Goal: Task Accomplishment & Management: Manage account settings

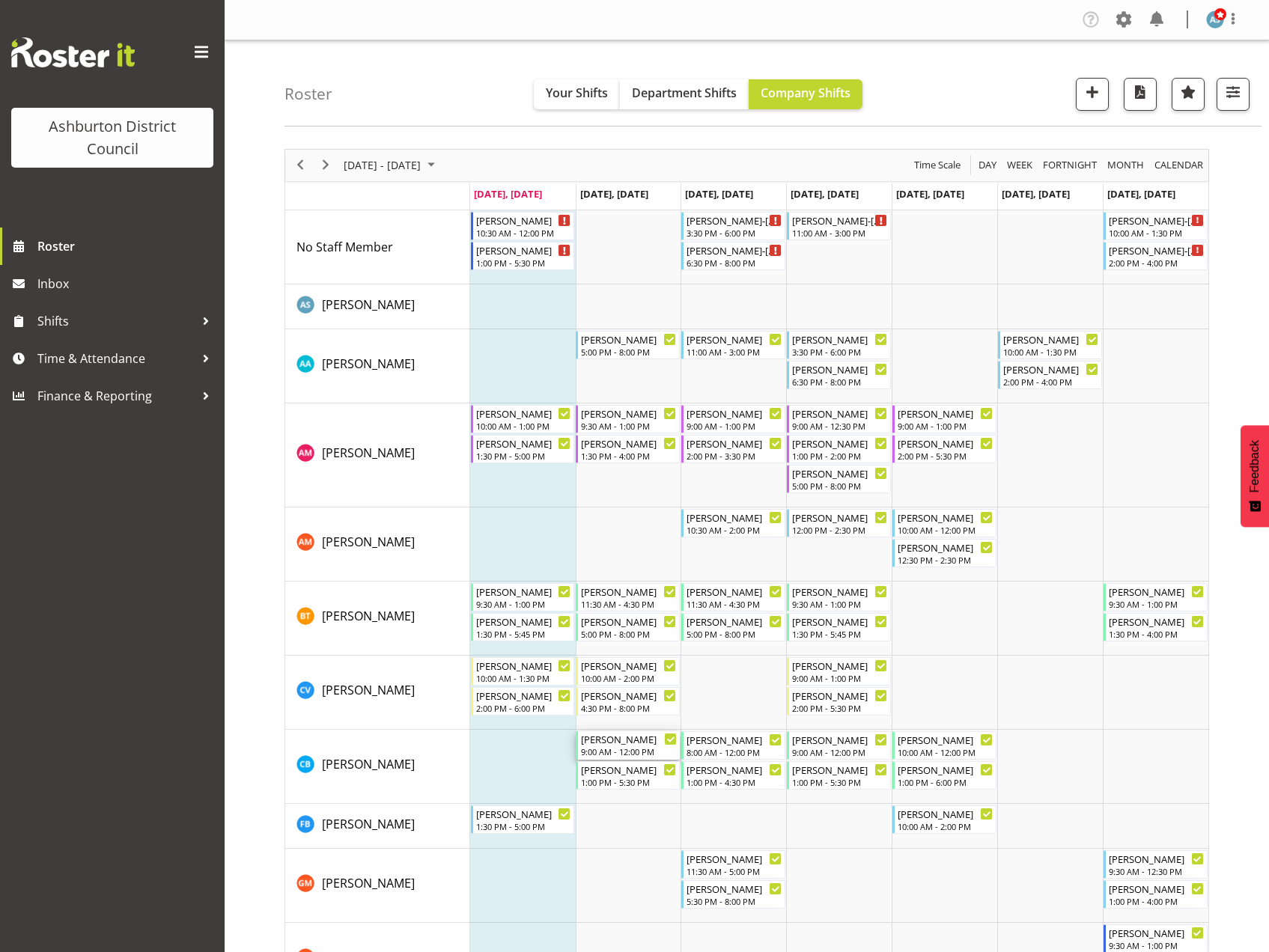
click at [617, 741] on div "Celeste Bennett" at bounding box center [629, 739] width 96 height 15
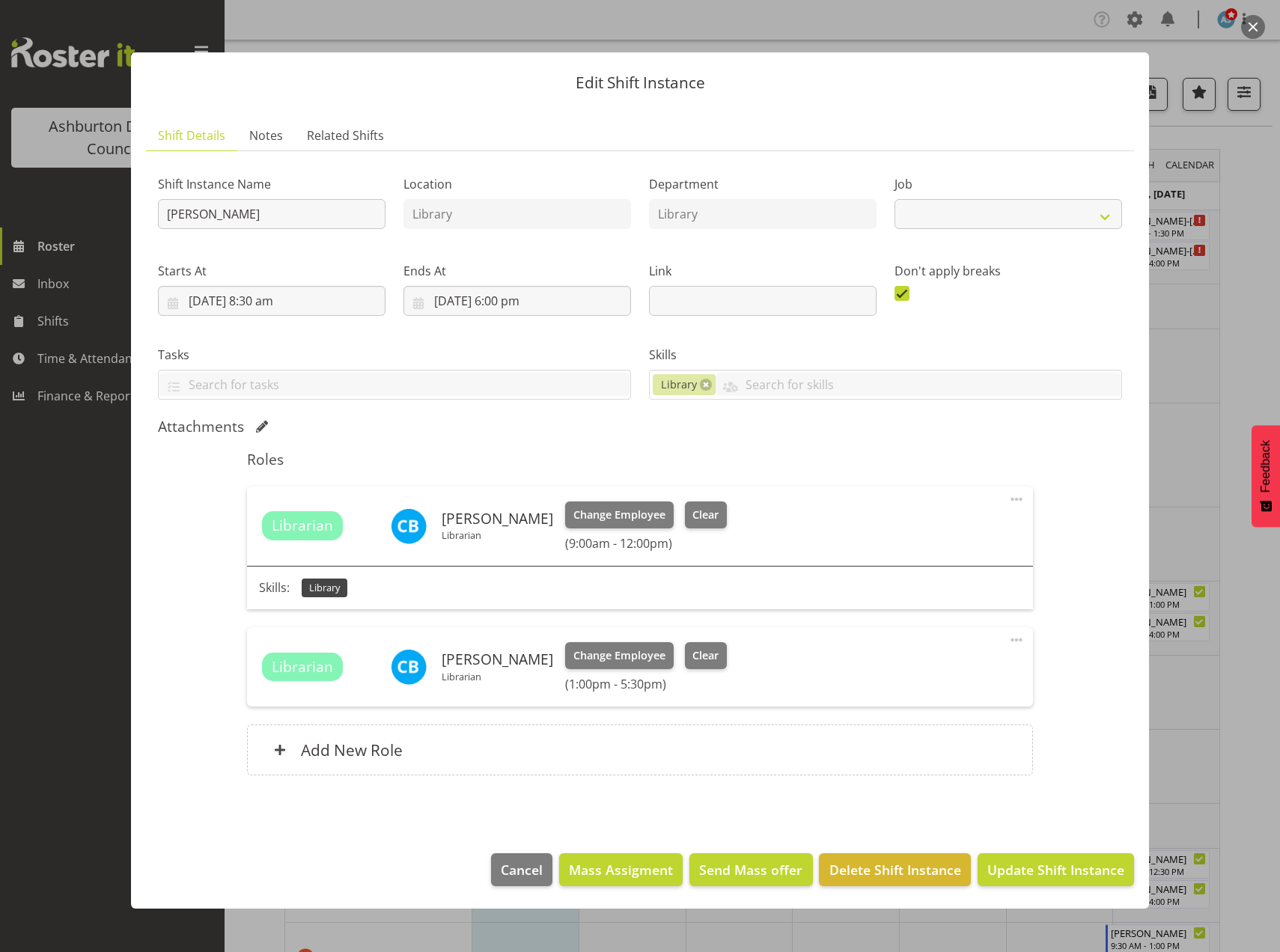
select select "6995"
click at [488, 870] on footer "Cancel Mass Assigment Send Mass offer Delete Shift Instance Update Shift Instan…" at bounding box center [640, 873] width 1018 height 70
click at [509, 872] on span "Cancel" at bounding box center [521, 869] width 42 height 19
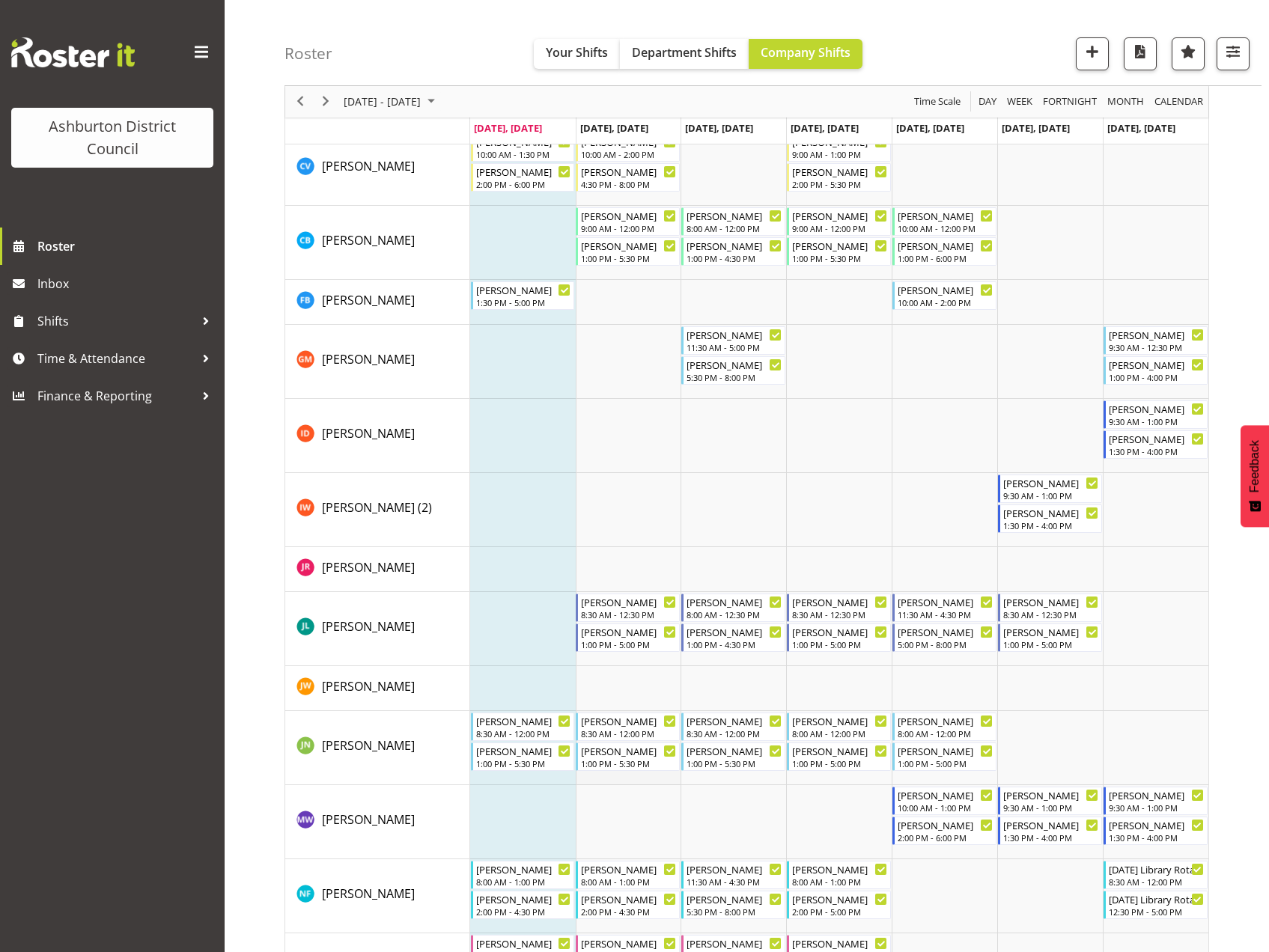
scroll to position [755, 0]
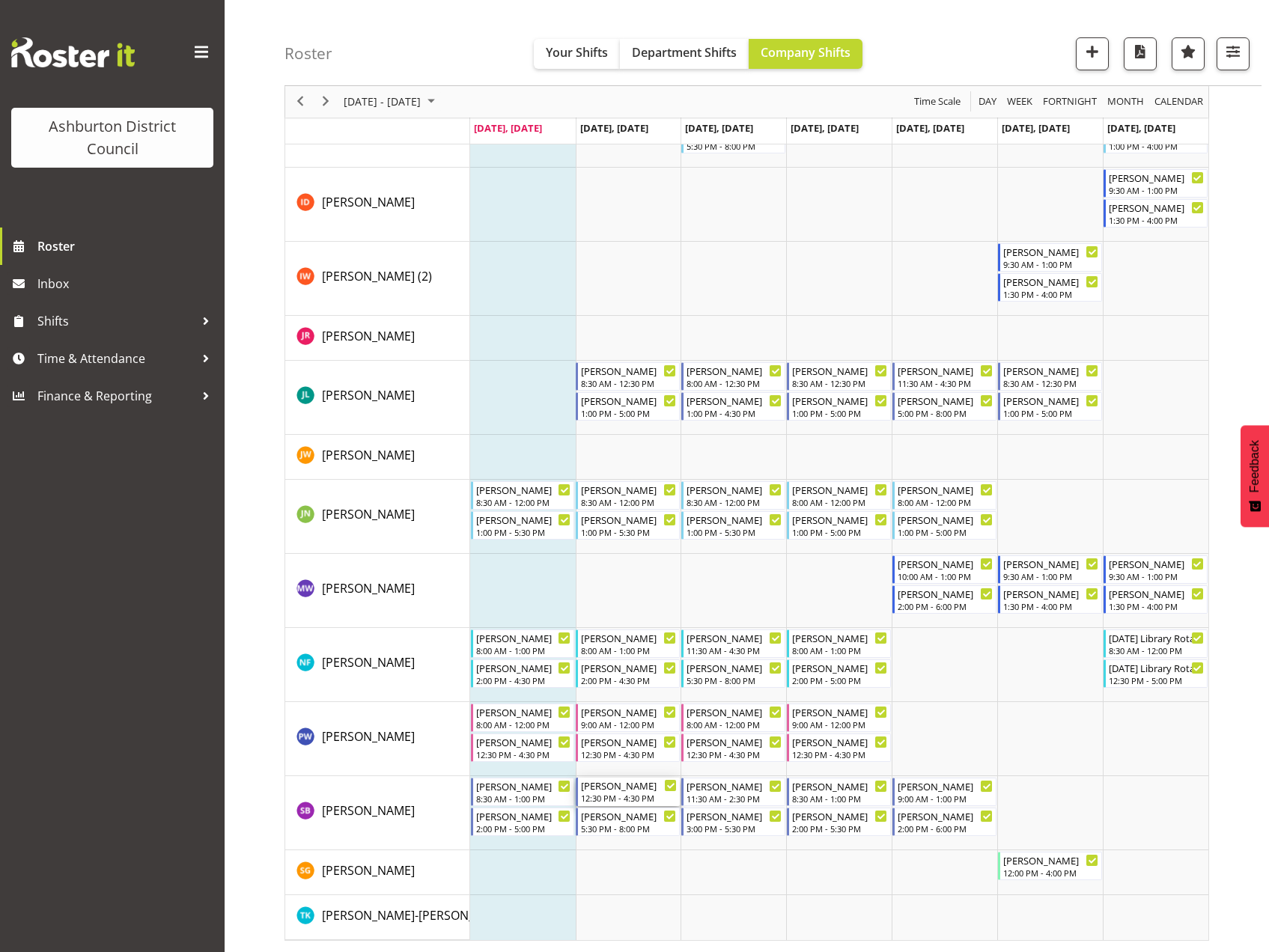
click at [621, 792] on div "[PERSON_NAME]" at bounding box center [629, 785] width 96 height 15
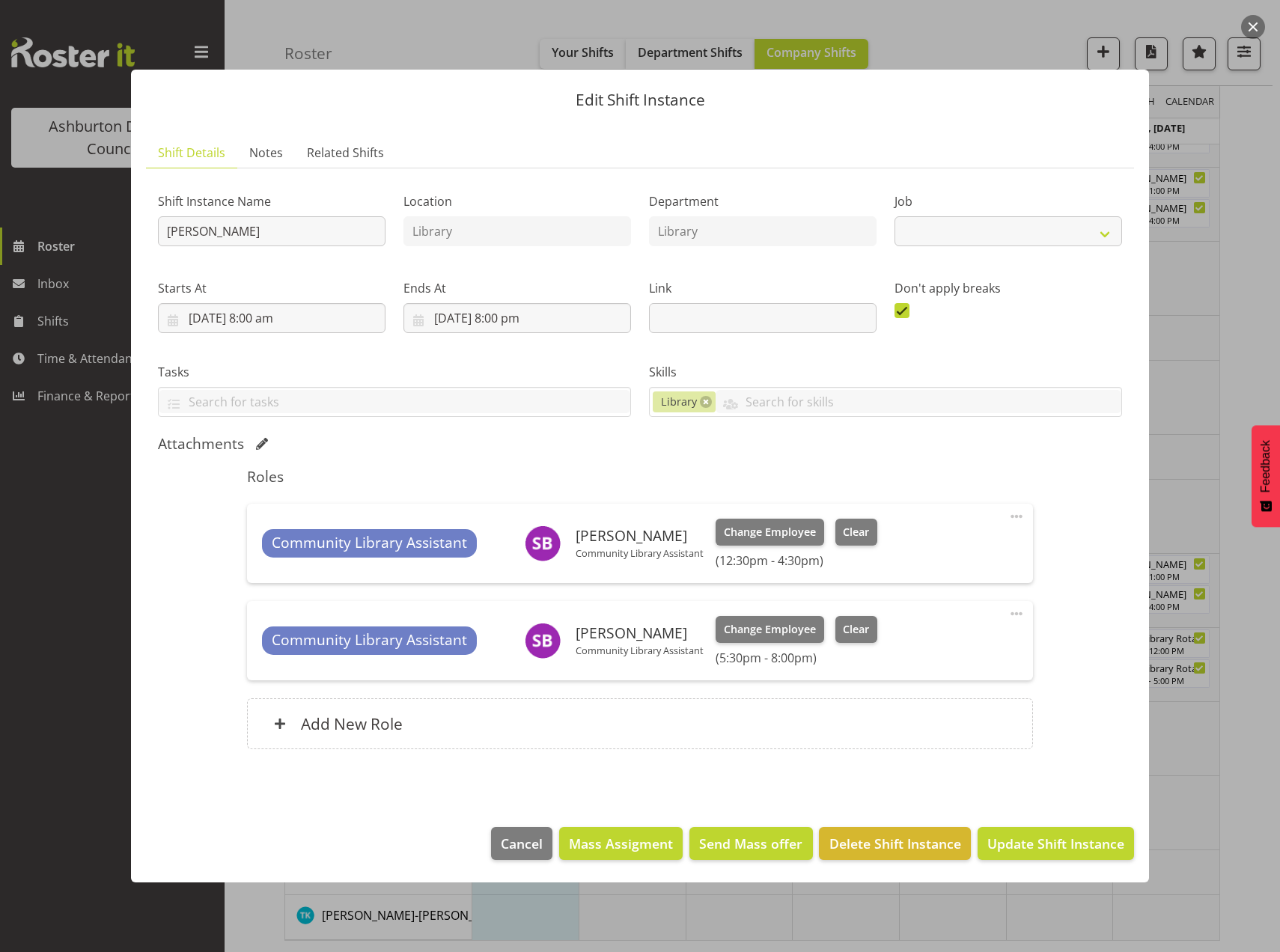
select select "6995"
click at [531, 847] on span "Cancel" at bounding box center [521, 843] width 42 height 19
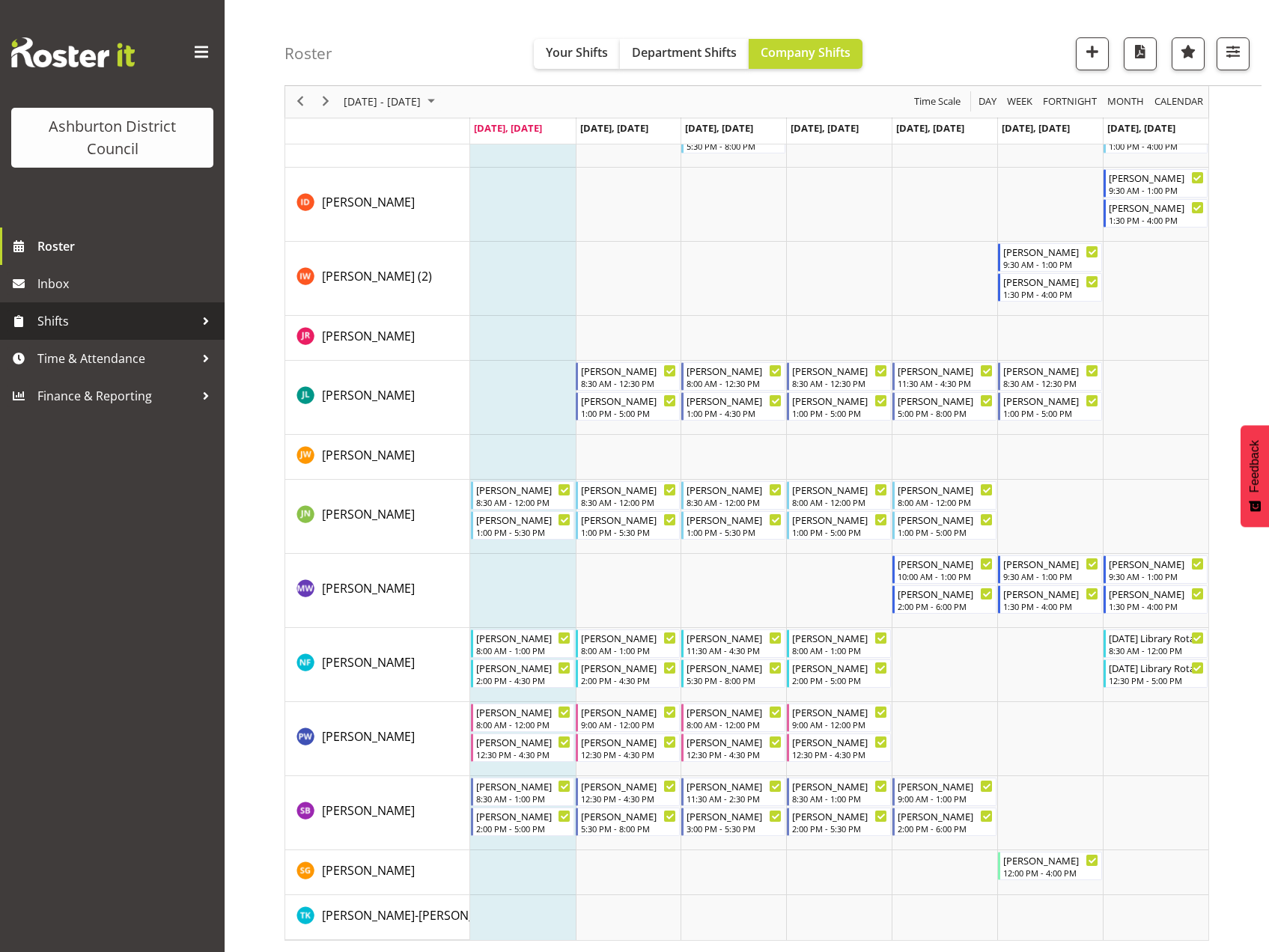
click at [104, 329] on span "Shifts" at bounding box center [117, 321] width 158 height 23
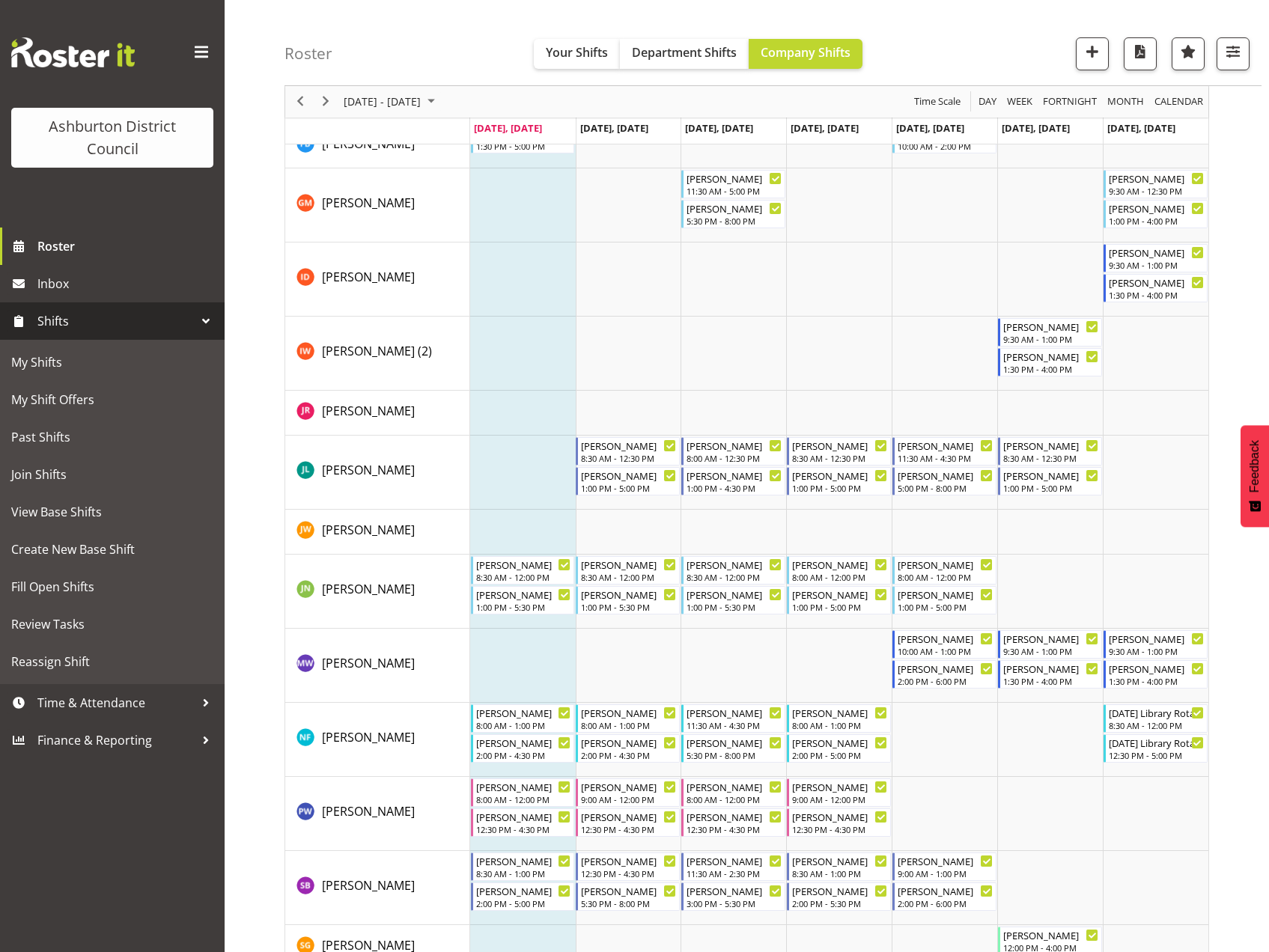
scroll to position [606, 0]
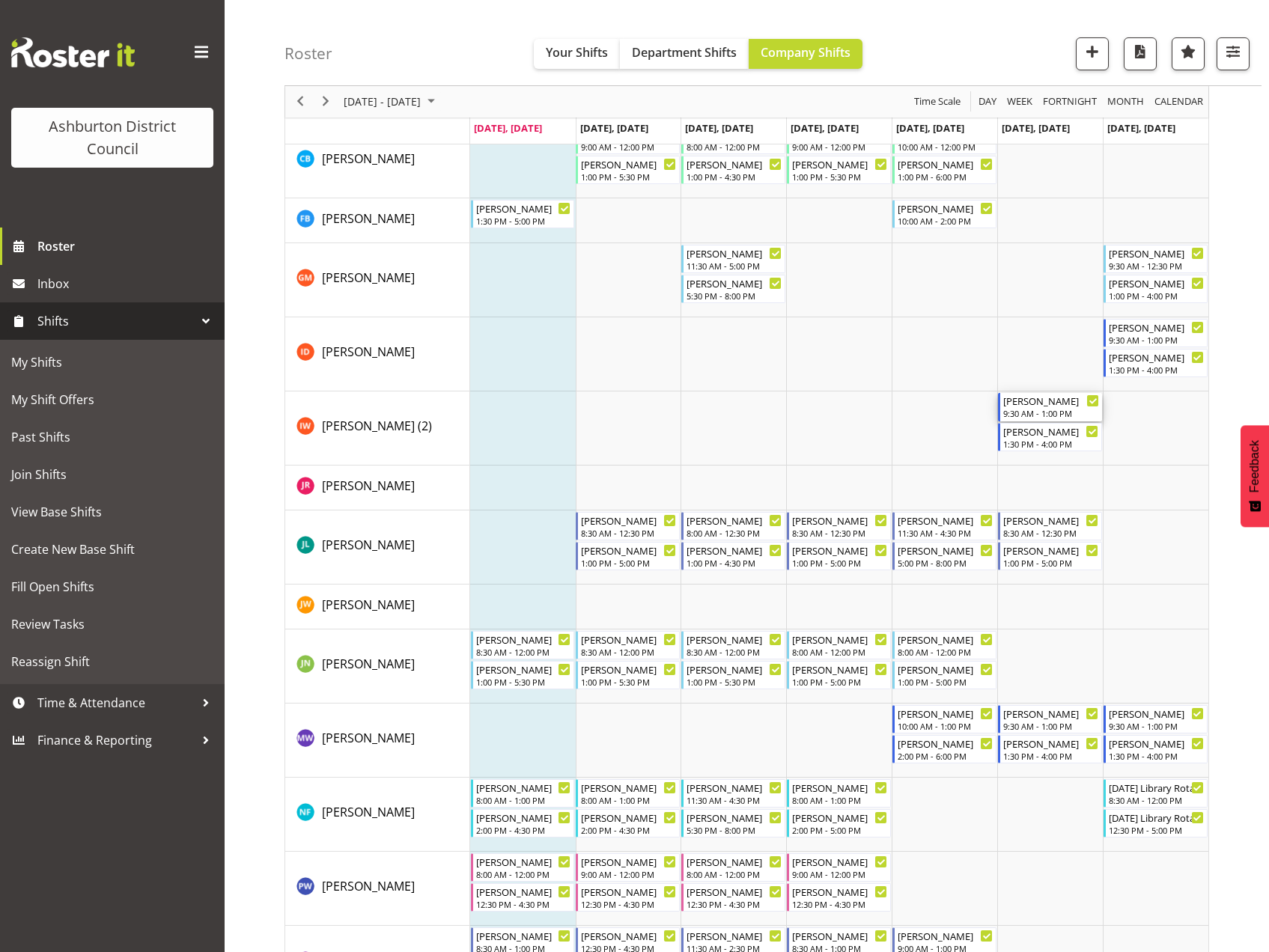
click at [1064, 410] on div "9:30 AM - 1:00 PM" at bounding box center [1051, 413] width 96 height 12
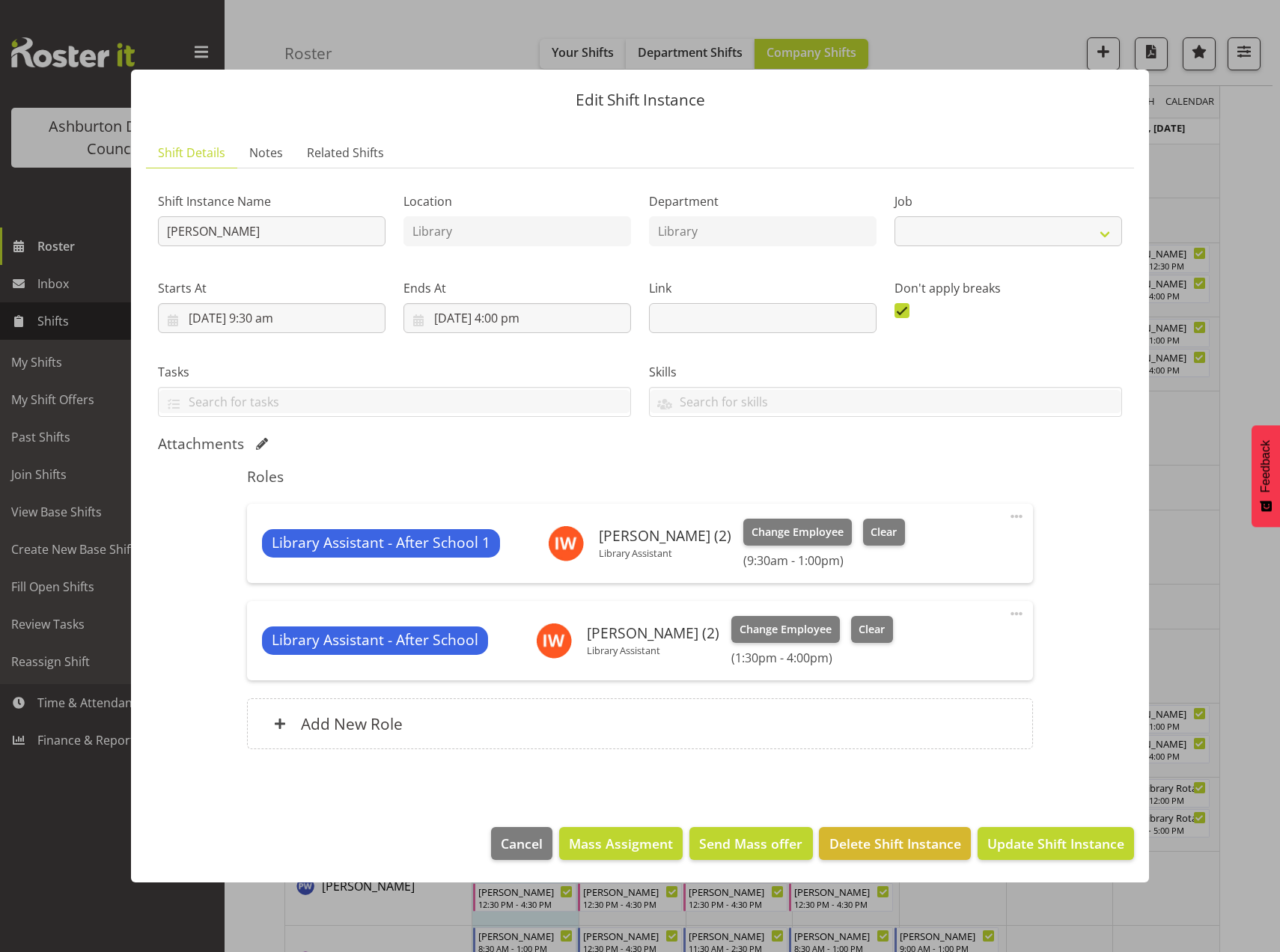
select select "6995"
click at [532, 836] on span "Cancel" at bounding box center [521, 843] width 42 height 19
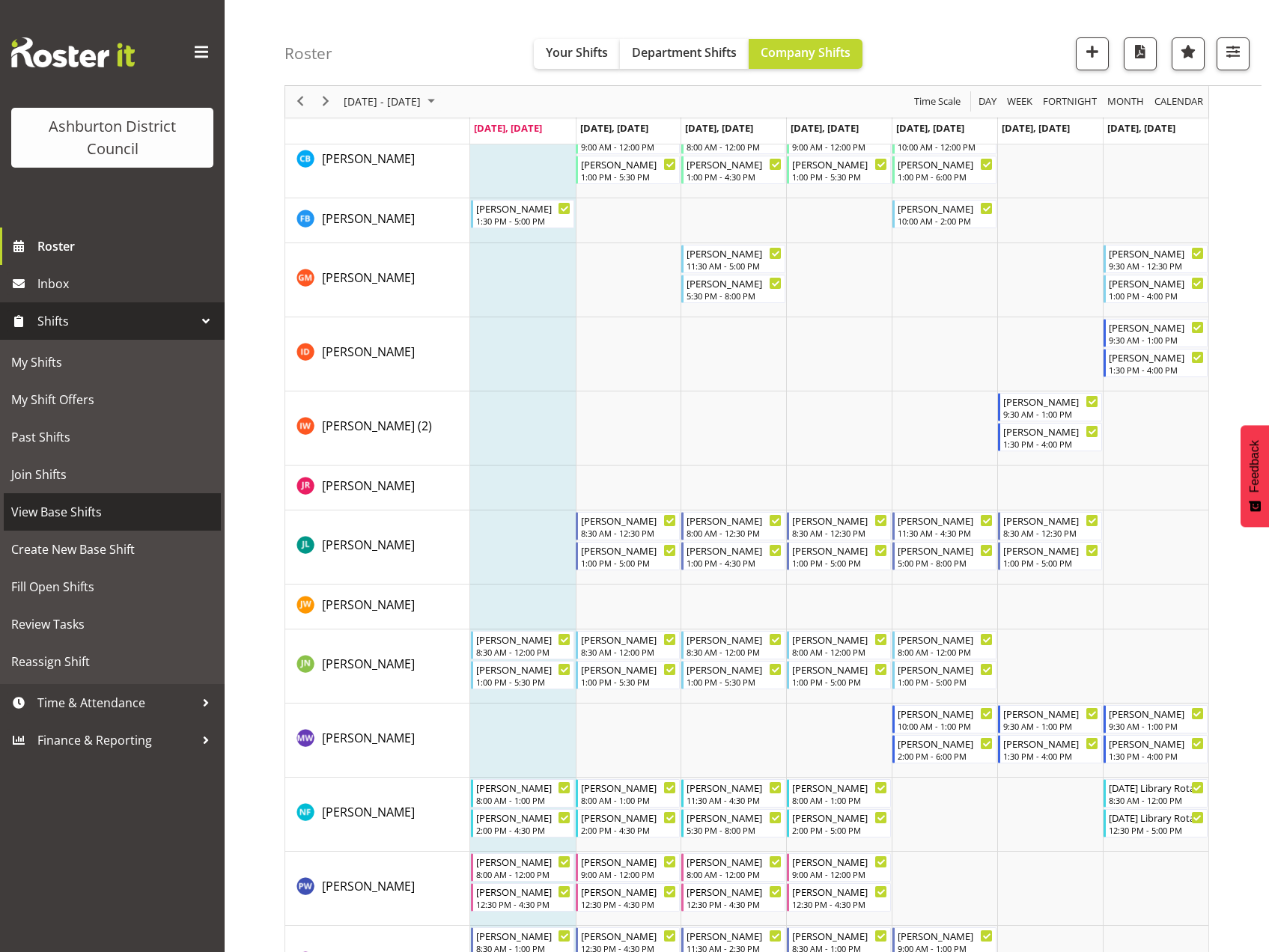
click at [79, 510] on span "View Base Shifts" at bounding box center [111, 511] width 202 height 23
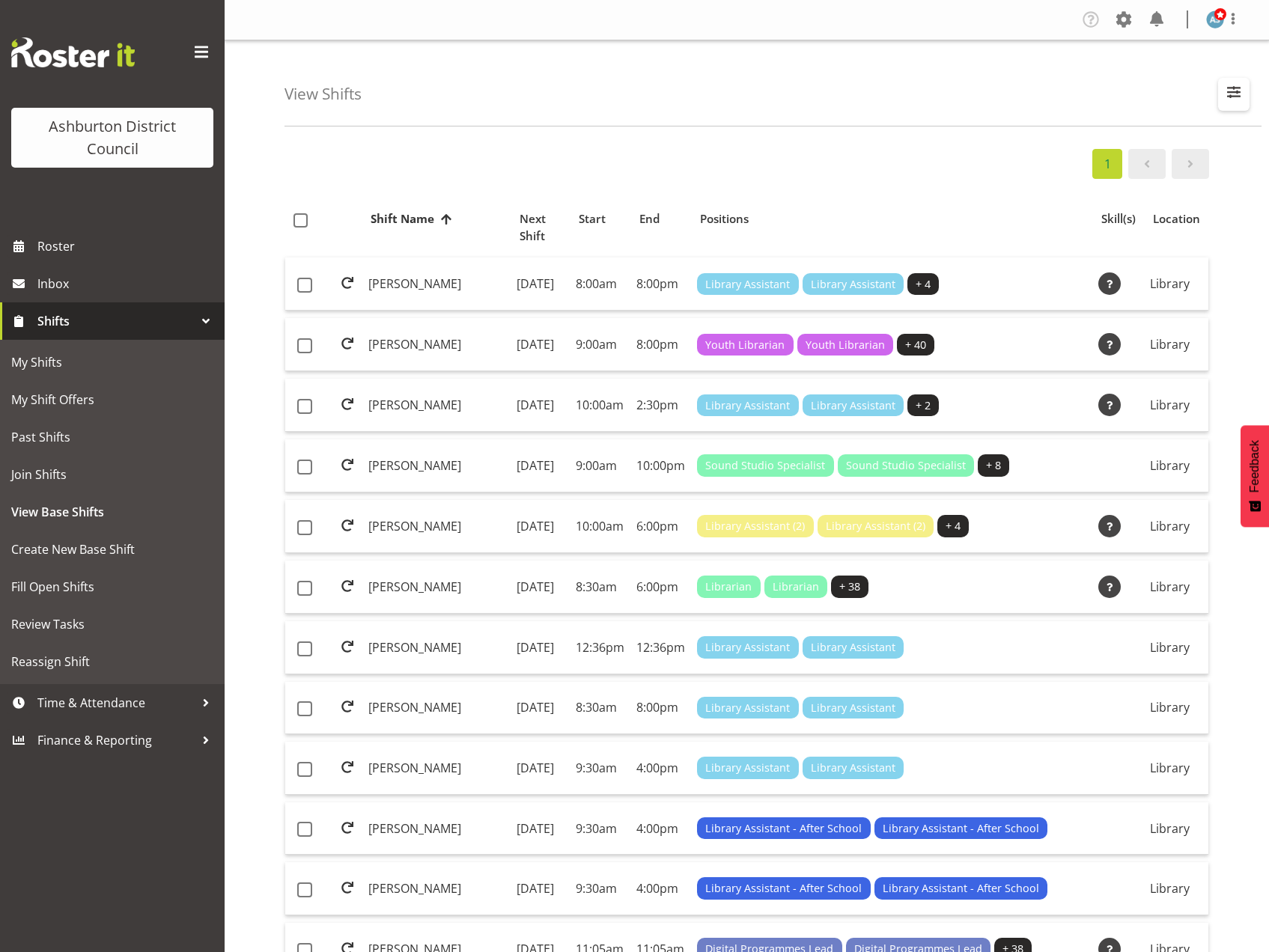
click at [1234, 95] on span "button" at bounding box center [1233, 91] width 19 height 19
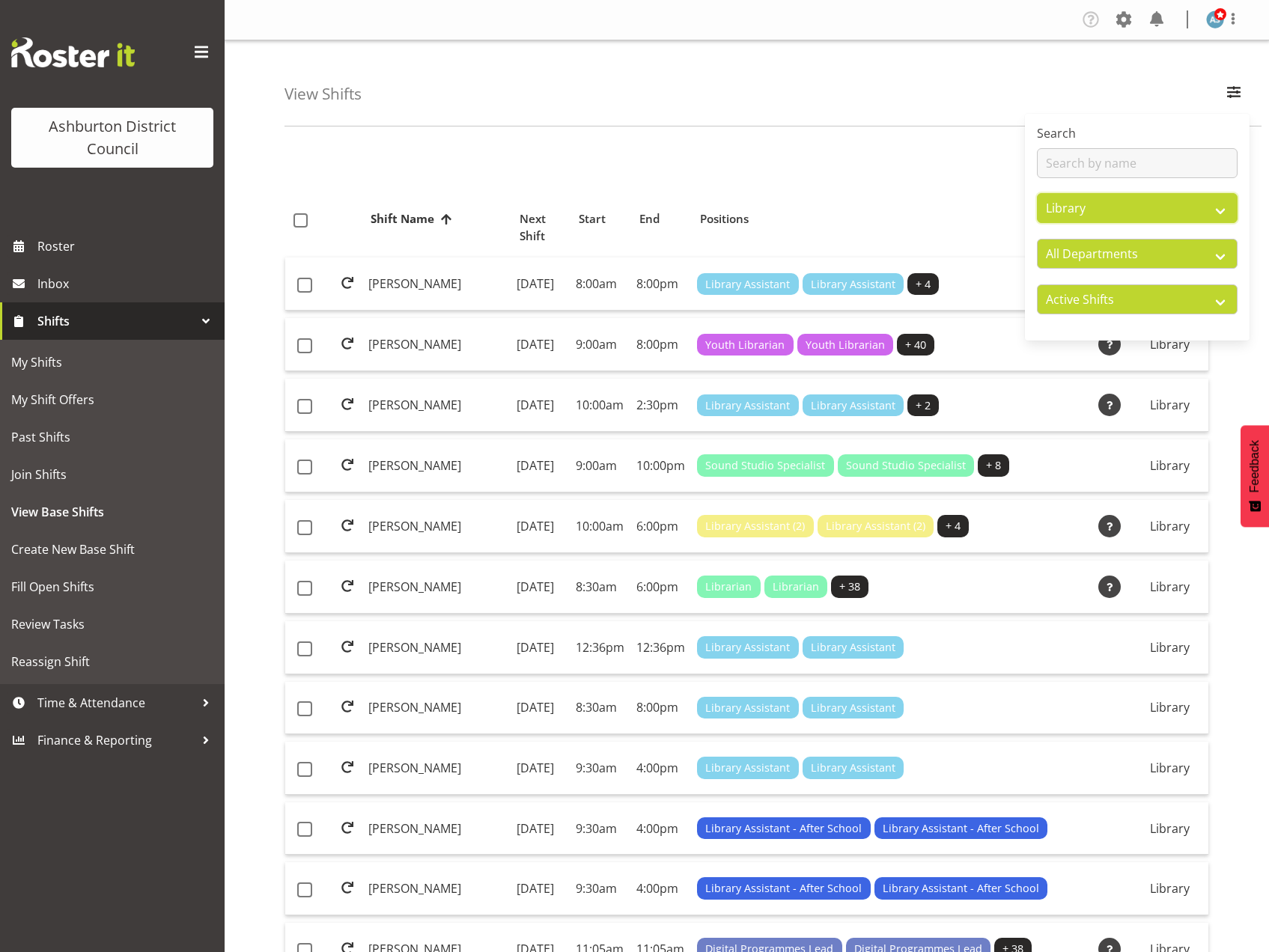
click at [1105, 211] on select "All Locations Art Gallery & Museum EA Networks Centre Library Tinwald Community…" at bounding box center [1137, 208] width 200 height 30
click at [907, 166] on div "1" at bounding box center [746, 164] width 925 height 30
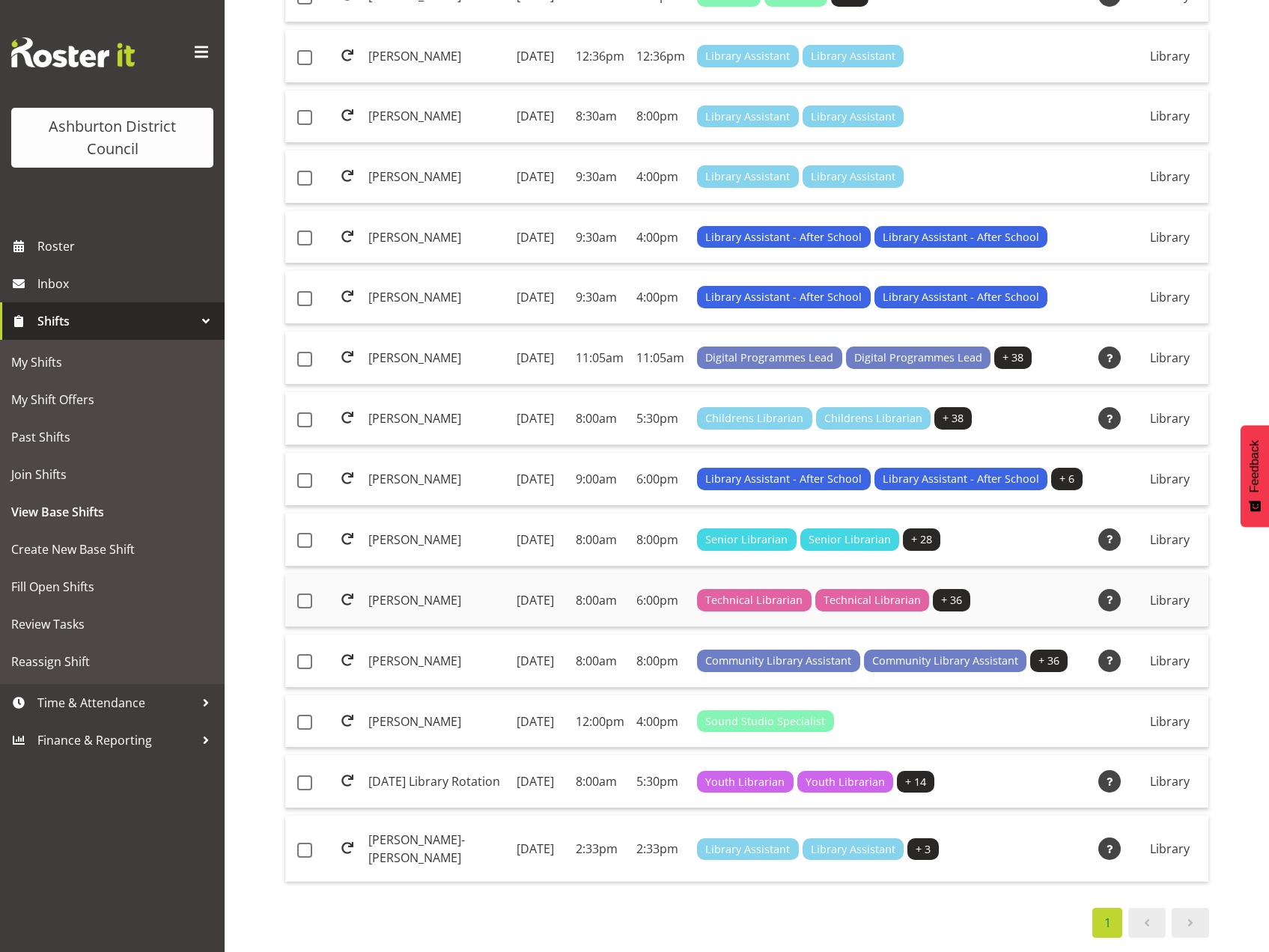
scroll to position [619, 0]
click at [409, 324] on td "Isabel Wang" at bounding box center [436, 297] width 148 height 53
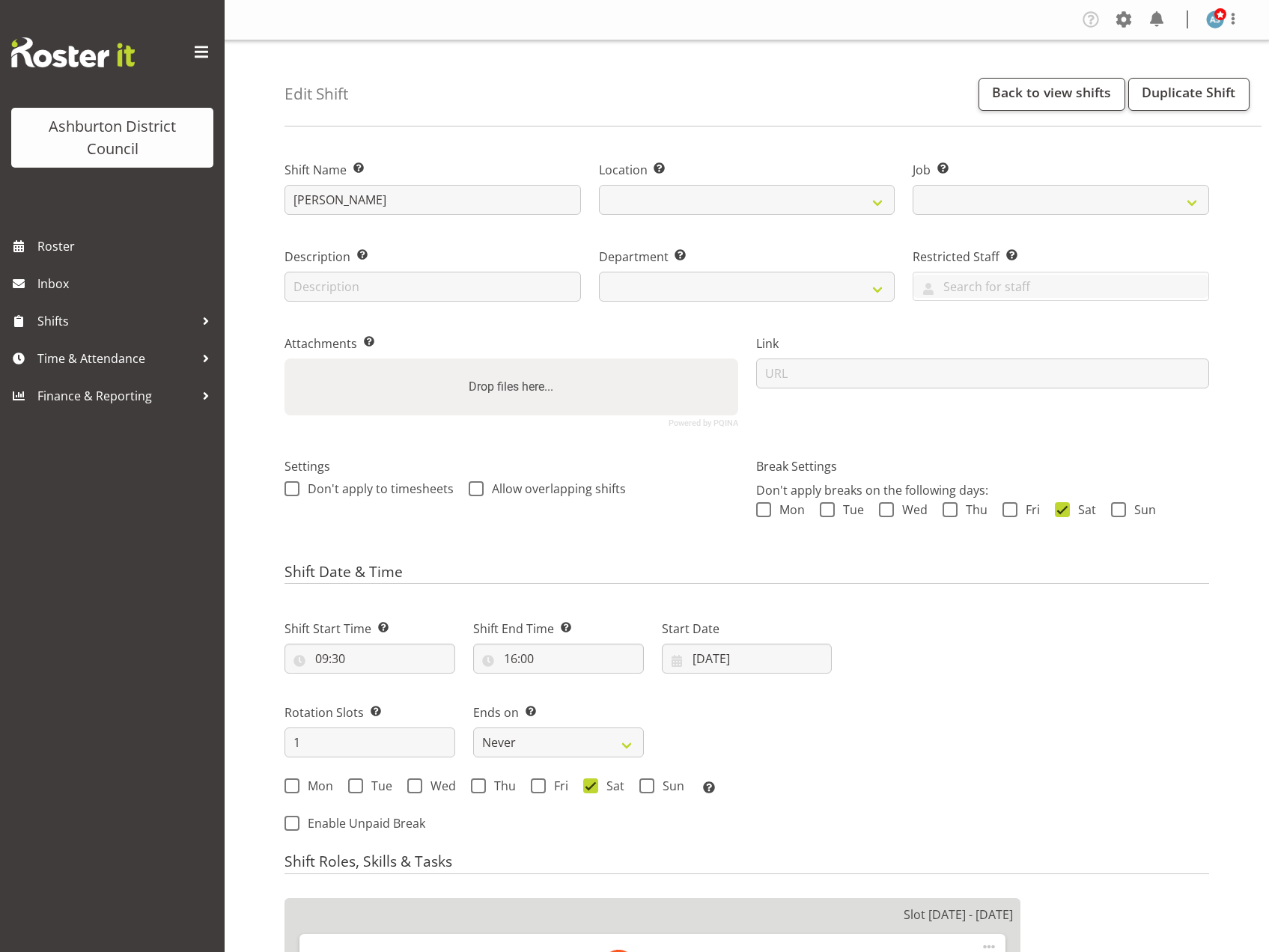
select select
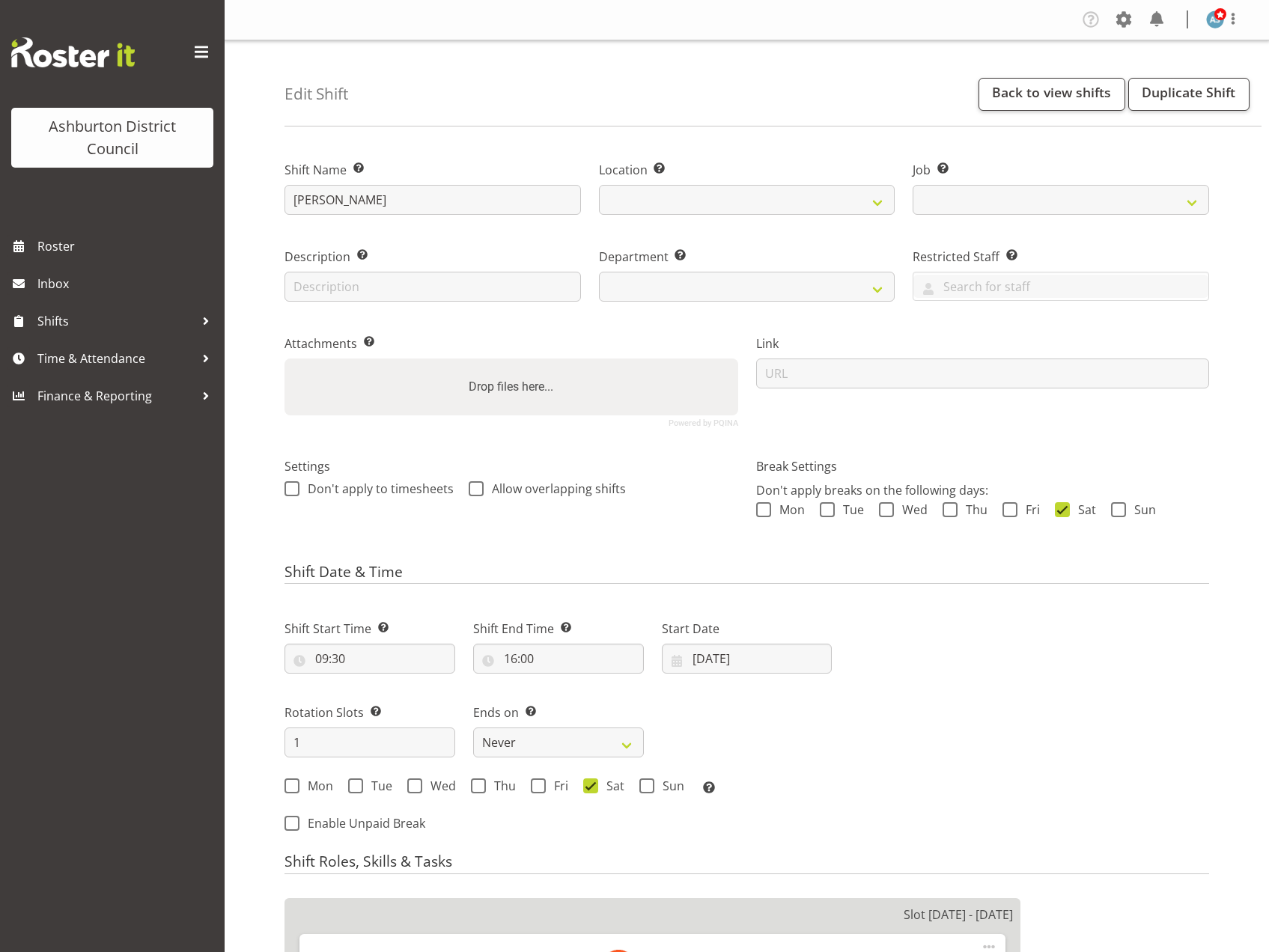
select select "6995"
select select
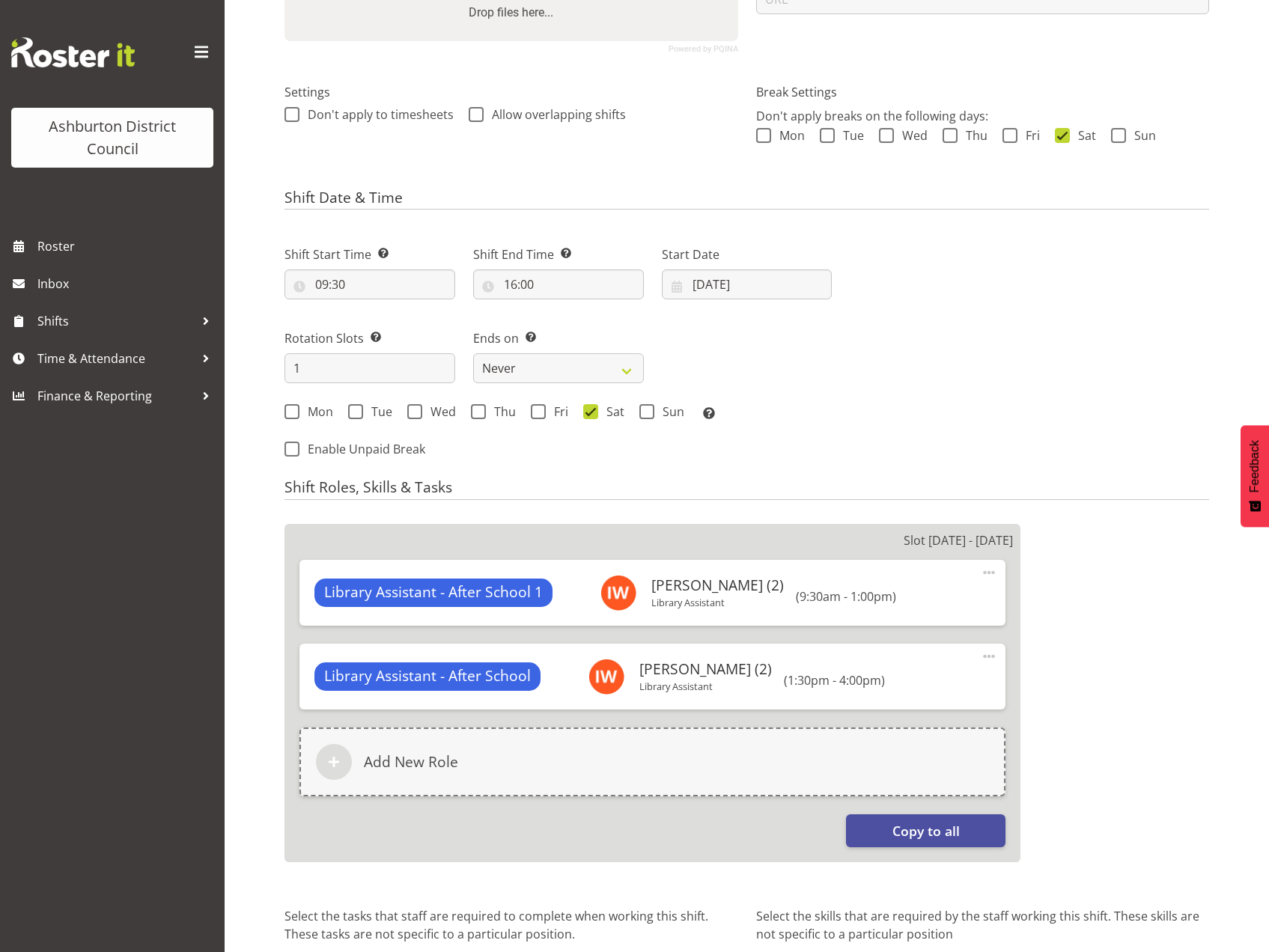
select select
select select "1180"
select select "824"
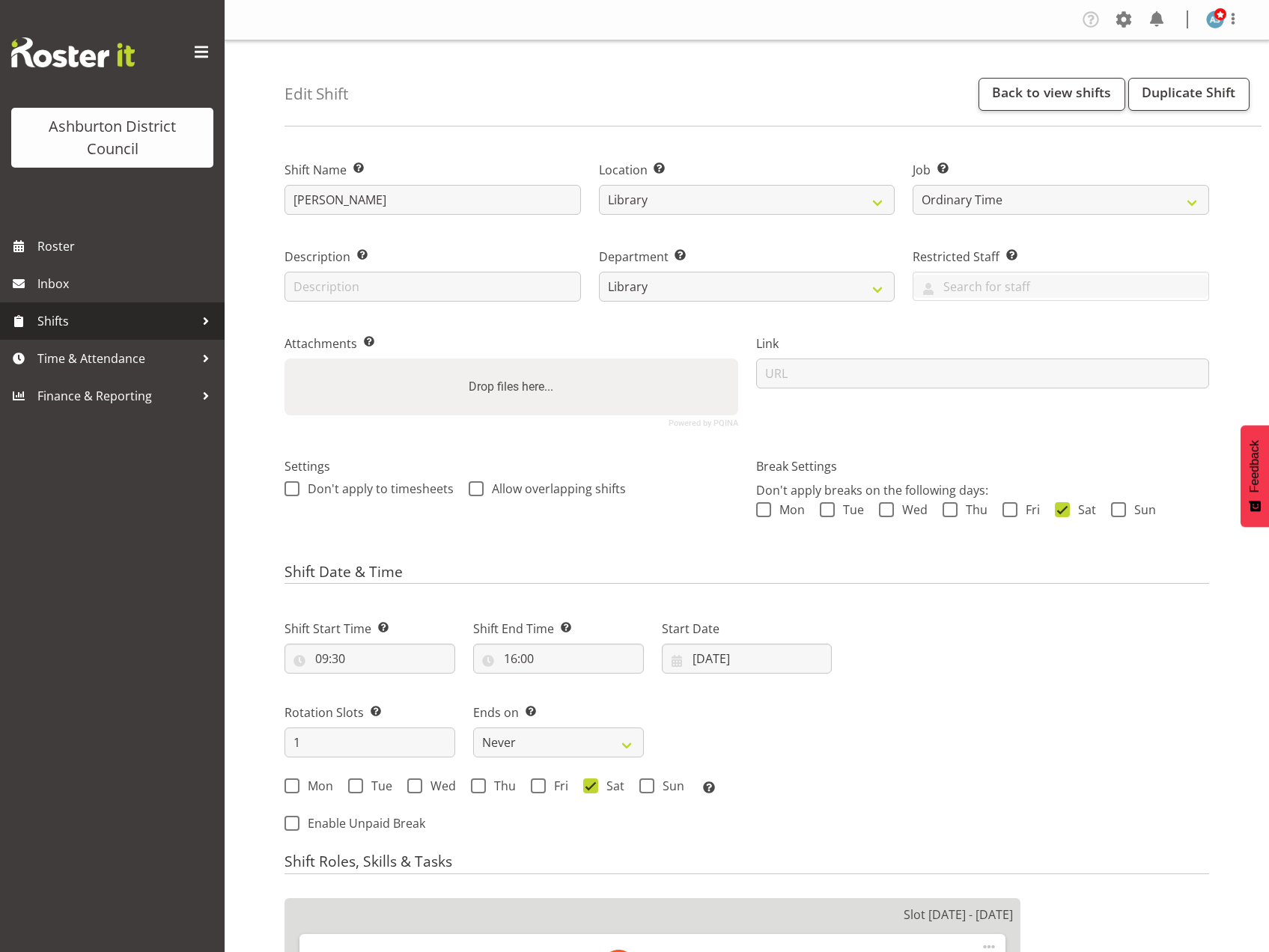
click at [193, 320] on span "Shifts" at bounding box center [117, 321] width 158 height 23
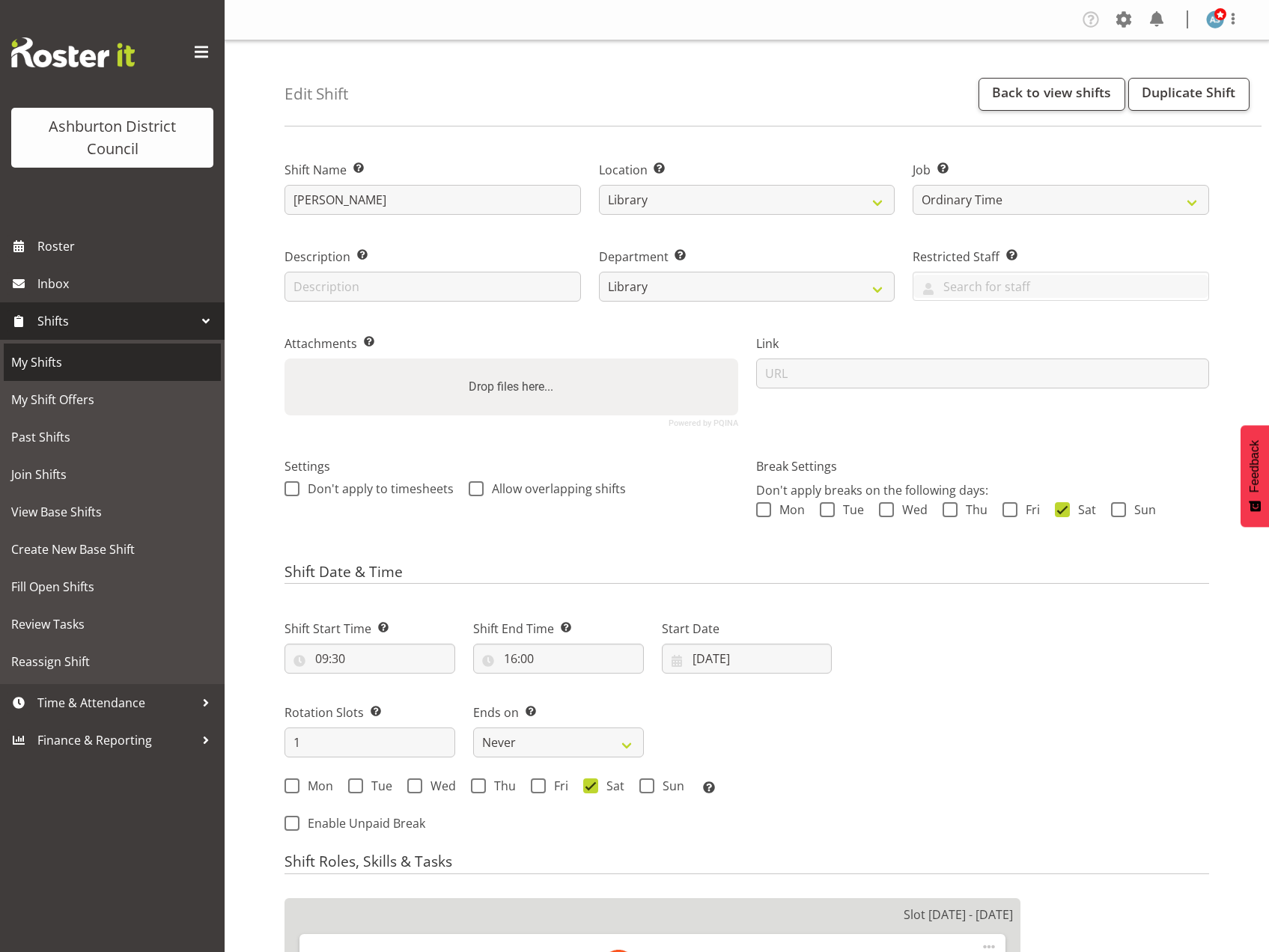
click at [73, 374] on span "My Shifts" at bounding box center [111, 362] width 202 height 23
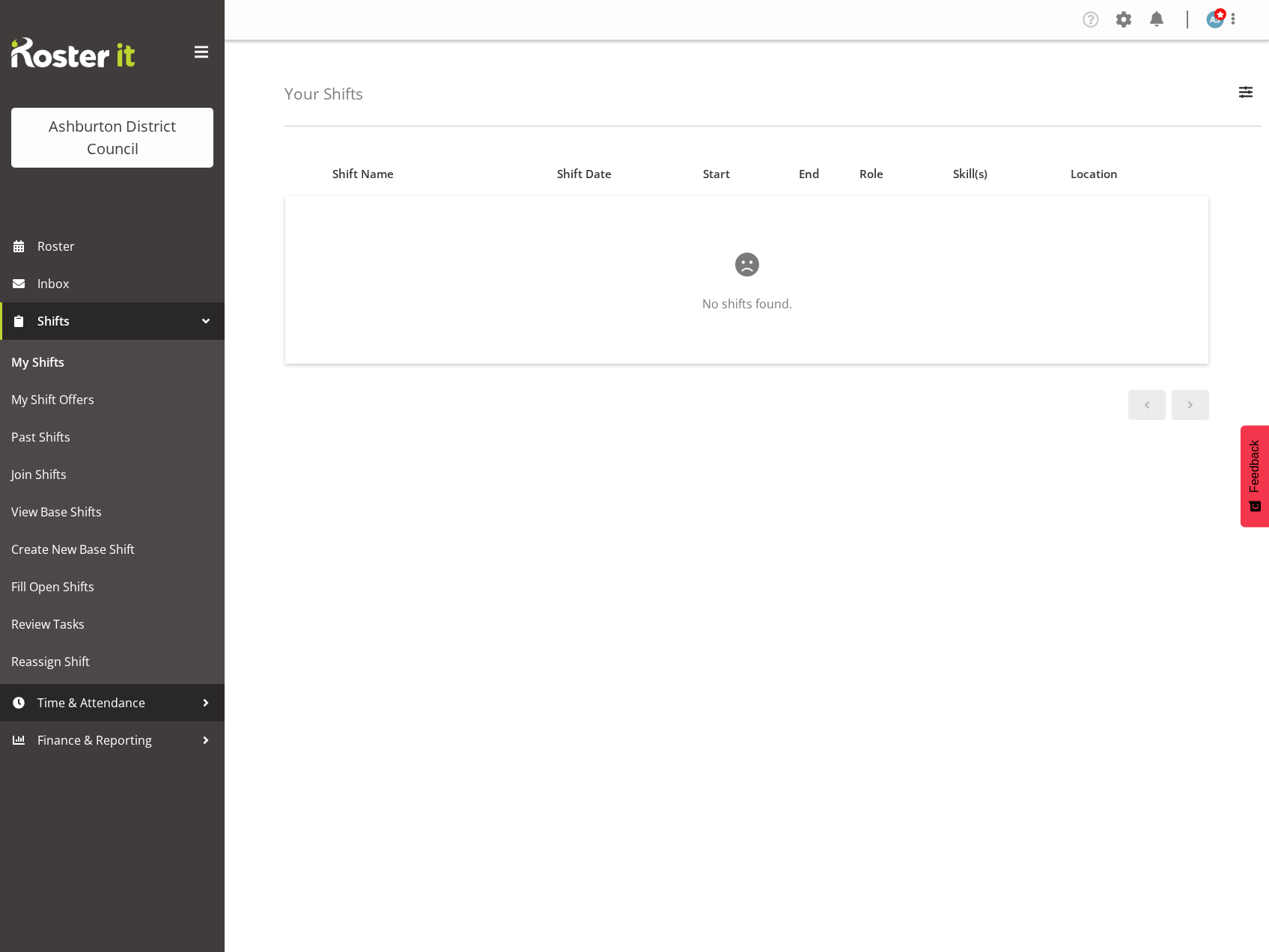
click at [123, 700] on span "Time & Attendance" at bounding box center [117, 702] width 158 height 23
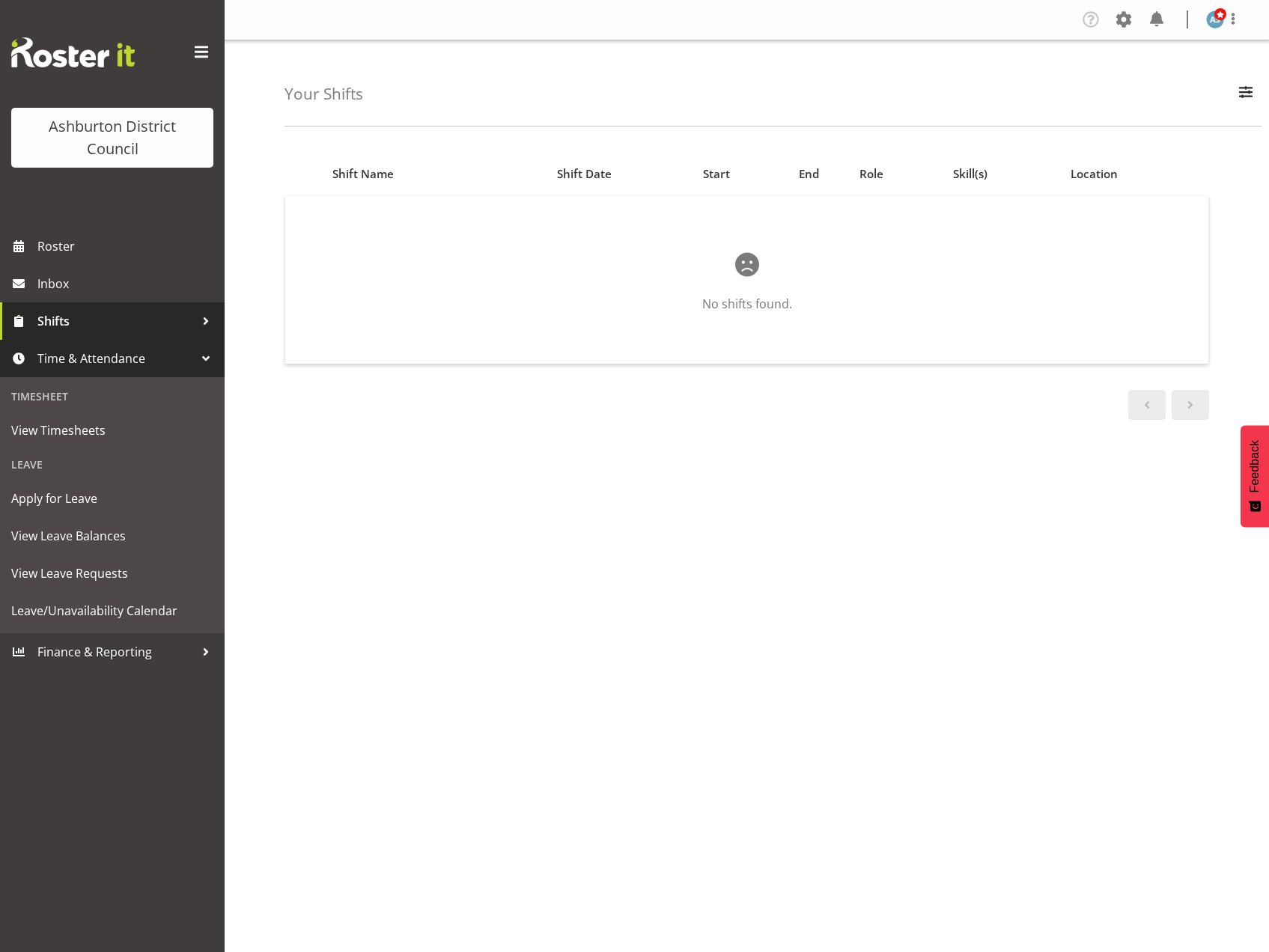
click at [165, 323] on span "Shifts" at bounding box center [117, 321] width 158 height 23
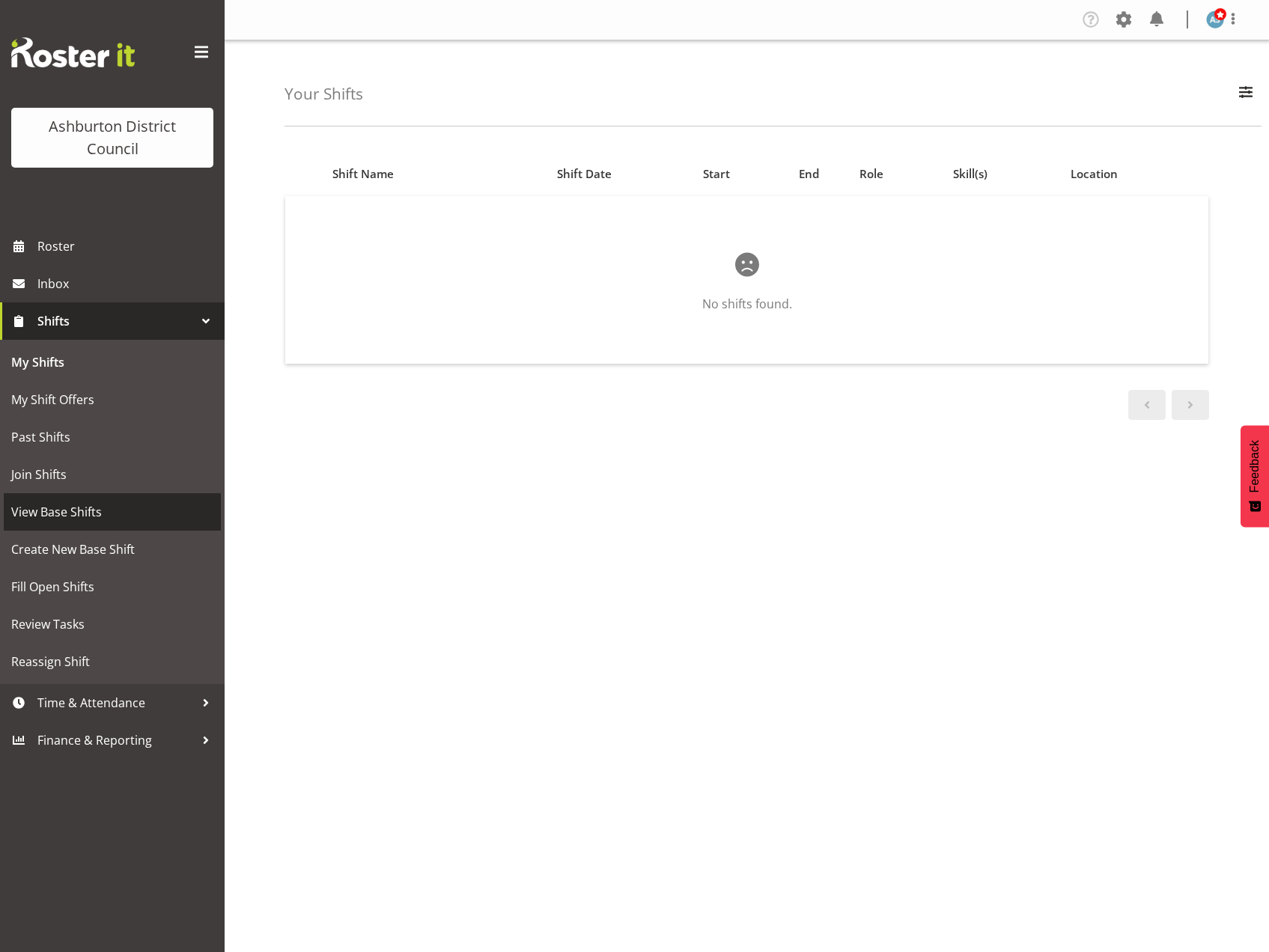
click at [103, 519] on span "View Base Shifts" at bounding box center [111, 511] width 202 height 23
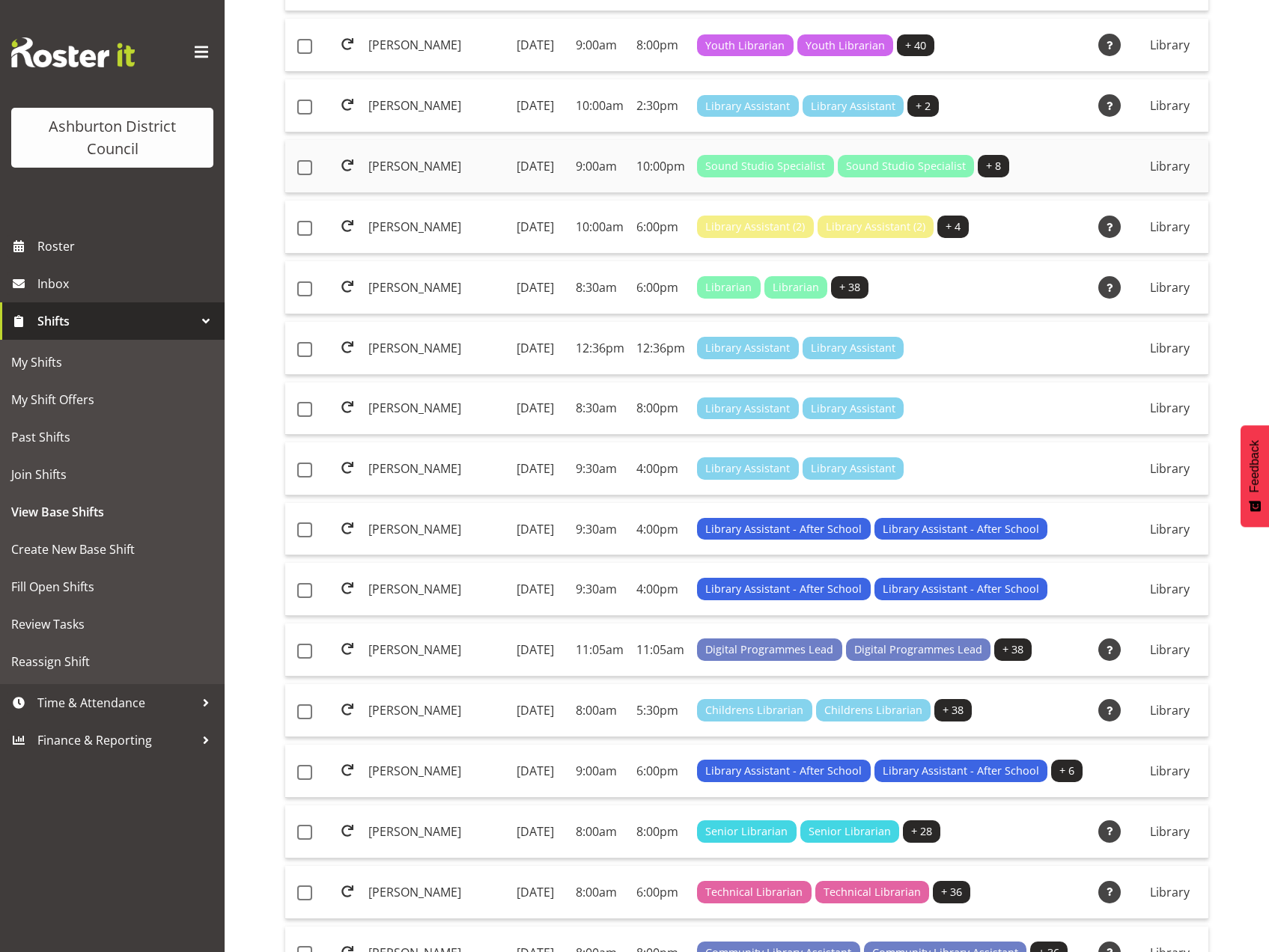
scroll to position [375, 0]
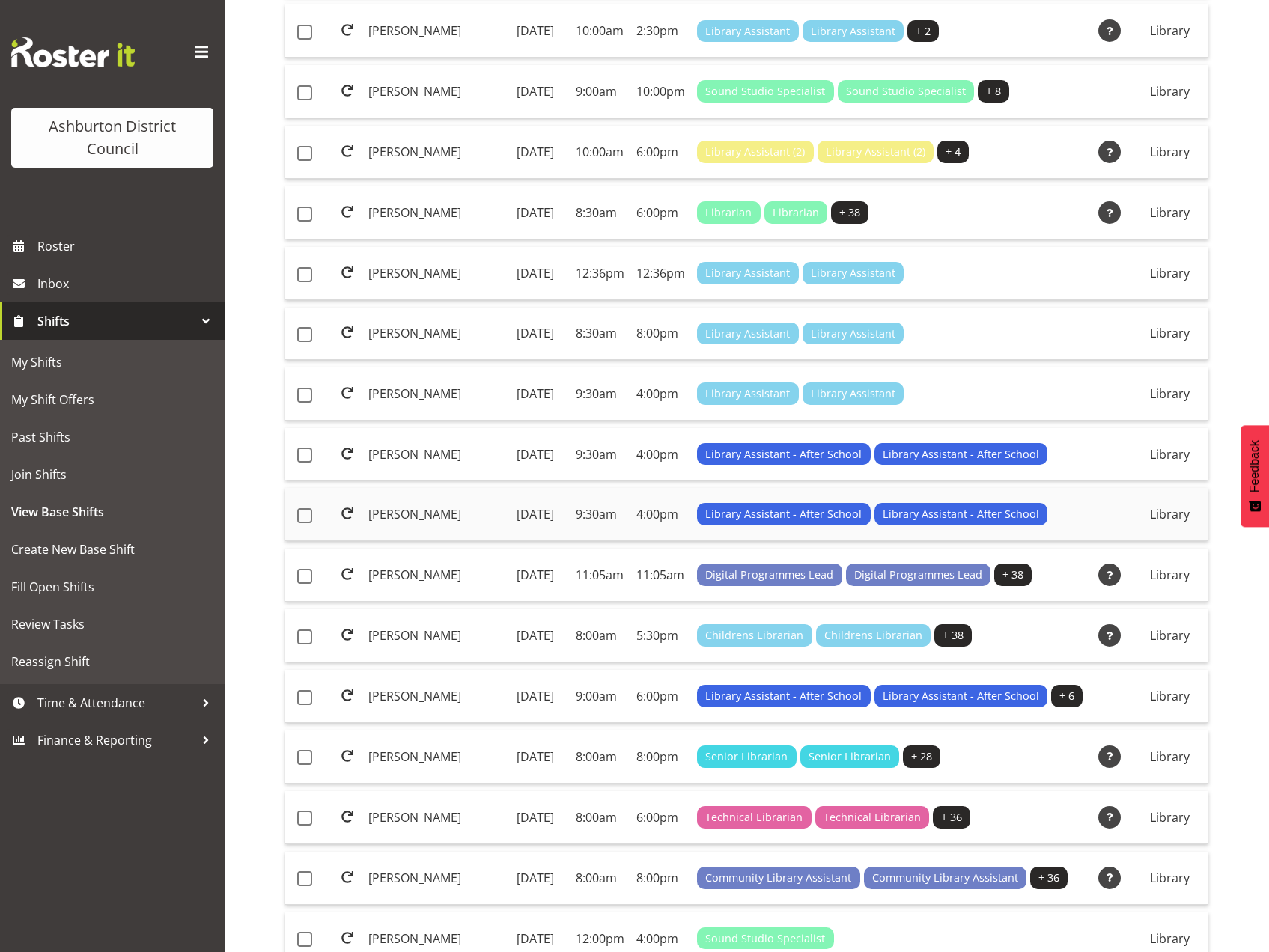
click at [418, 541] on td "[PERSON_NAME]" at bounding box center [436, 514] width 148 height 53
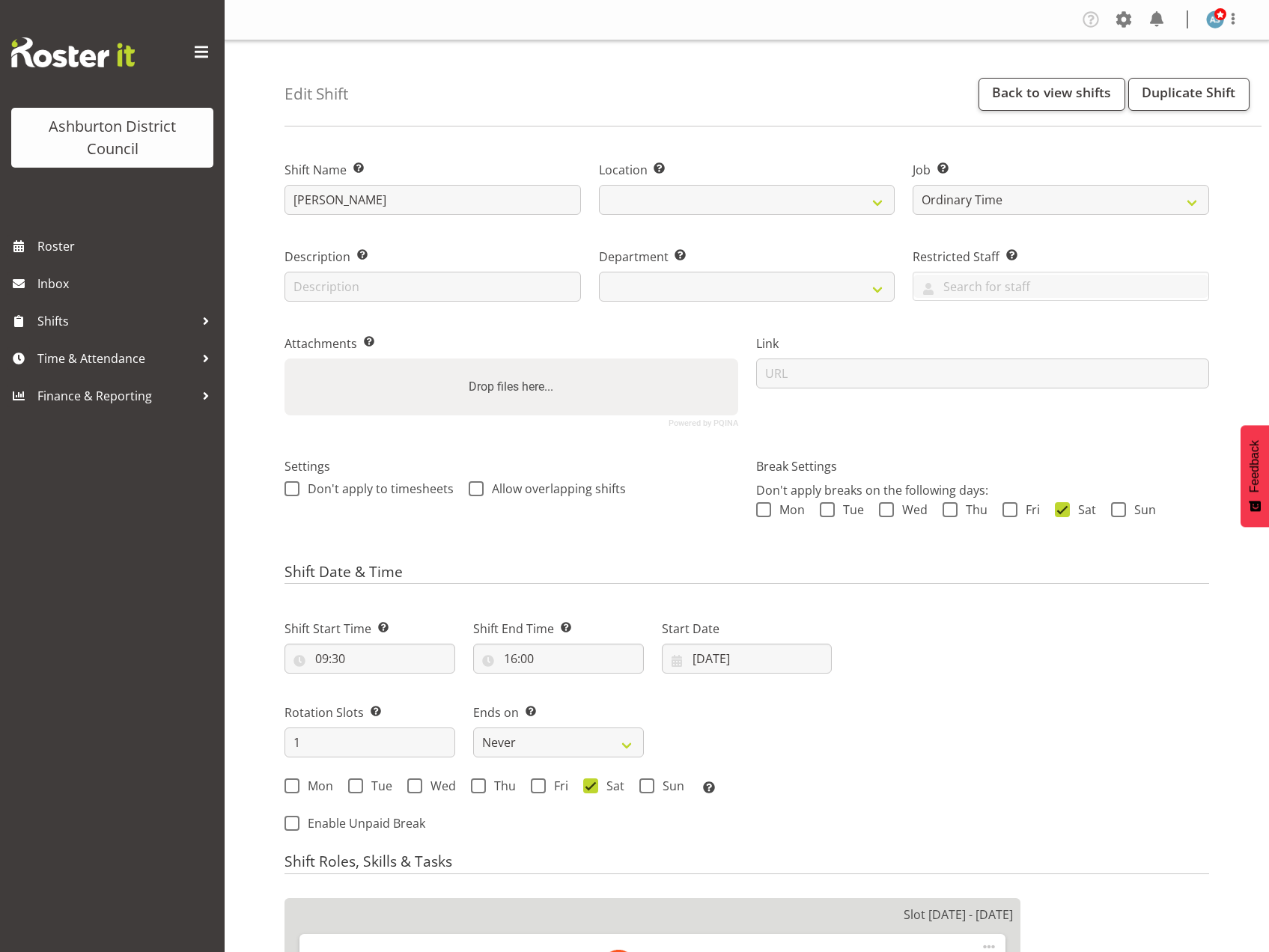
select select "6995"
select select
select select "1180"
select select "824"
click at [968, 196] on select "Create new job Casual HDA - CSR HDA - EA Lifeguarding LTS- Alt Duties Ordinary …" at bounding box center [1061, 200] width 297 height 30
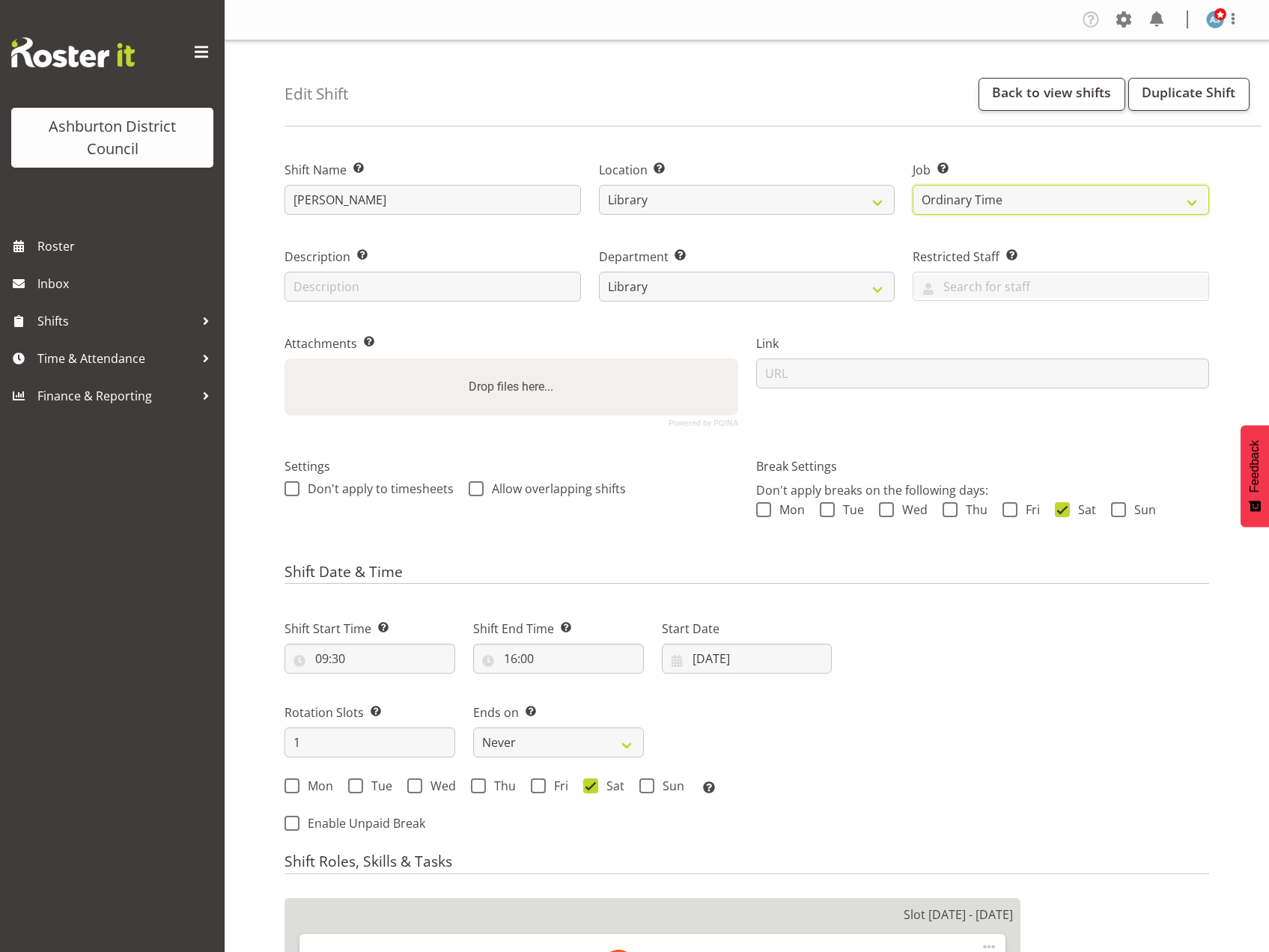
click at [913, 185] on select "Create new job Casual HDA - CSR HDA - EA Lifeguarding LTS- Alt Duties Ordinary …" at bounding box center [1061, 200] width 297 height 30
click at [994, 197] on select "Create new job Casual HDA - CSR HDA - EA Lifeguarding LTS- Alt Duties Ordinary …" at bounding box center [1061, 200] width 297 height 30
click at [956, 199] on select "Create new job Casual HDA - CSR HDA - EA Lifeguarding LTS- Alt Duties Ordinary …" at bounding box center [1061, 200] width 297 height 30
click at [1021, 191] on select "Create new job Casual HDA - CSR HDA - EA Lifeguarding LTS- Alt Duties Ordinary …" at bounding box center [1061, 200] width 297 height 30
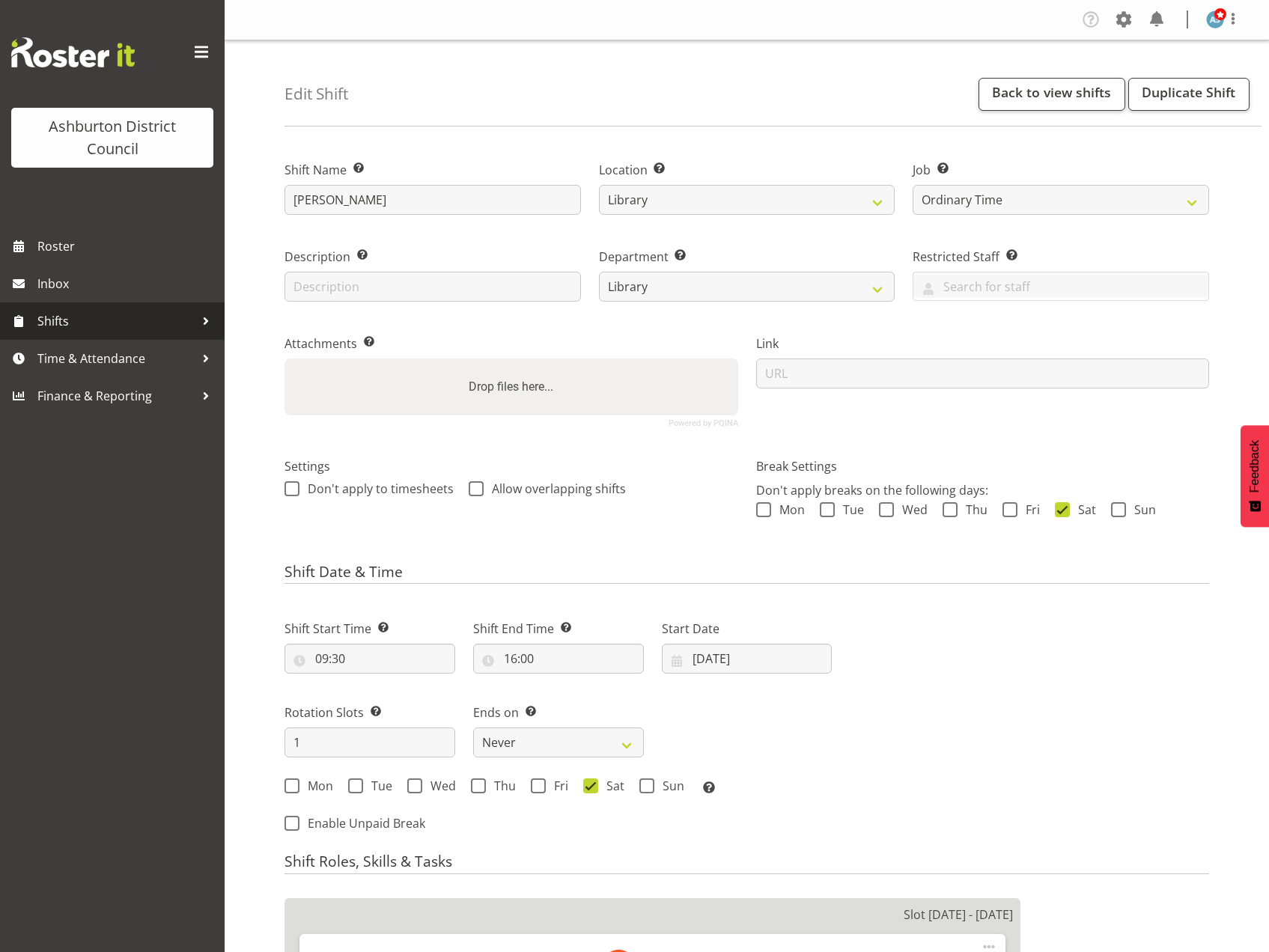
click at [99, 329] on span "Shifts" at bounding box center [117, 321] width 158 height 23
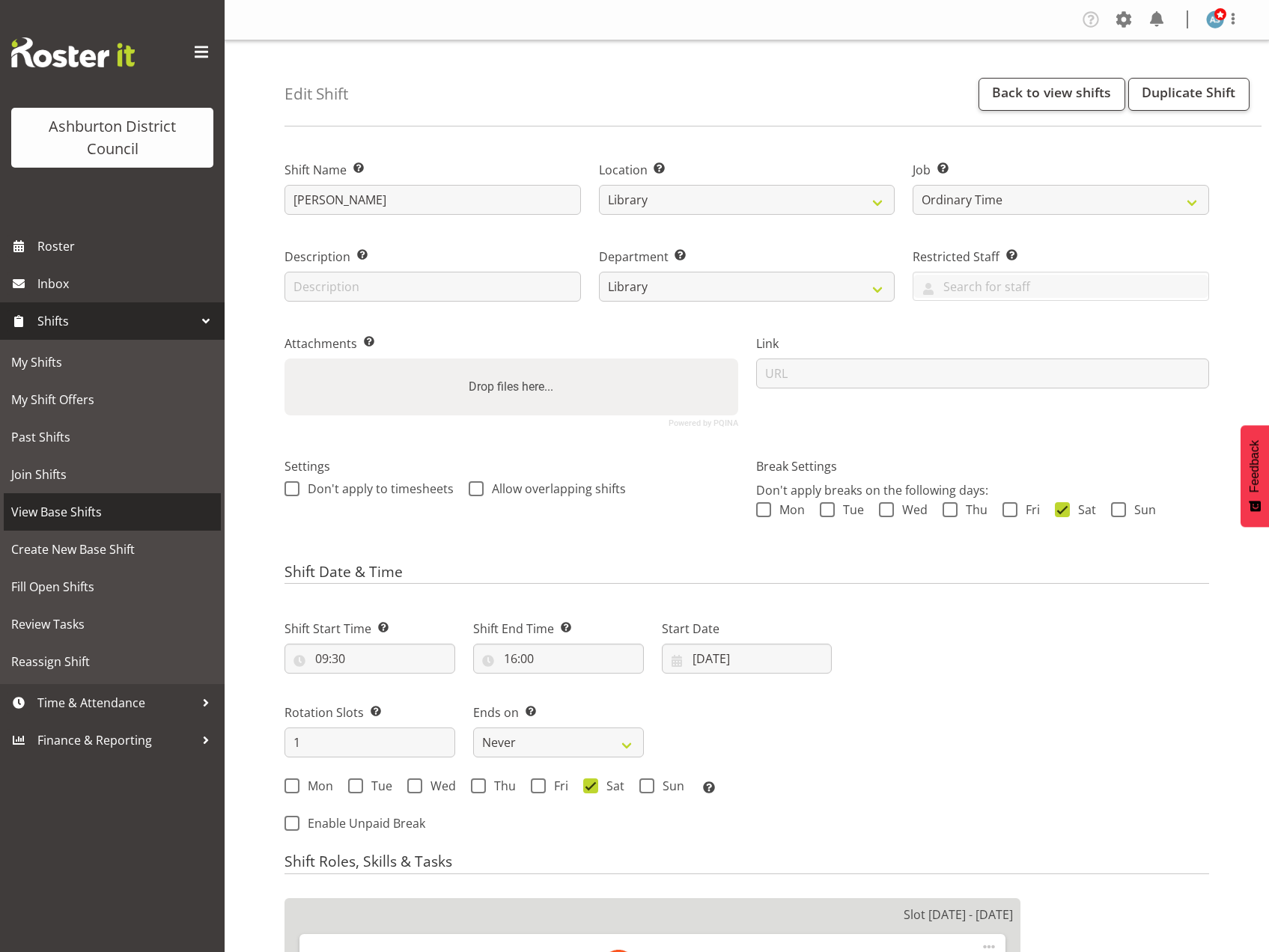
click at [72, 508] on span "View Base Shifts" at bounding box center [111, 511] width 202 height 23
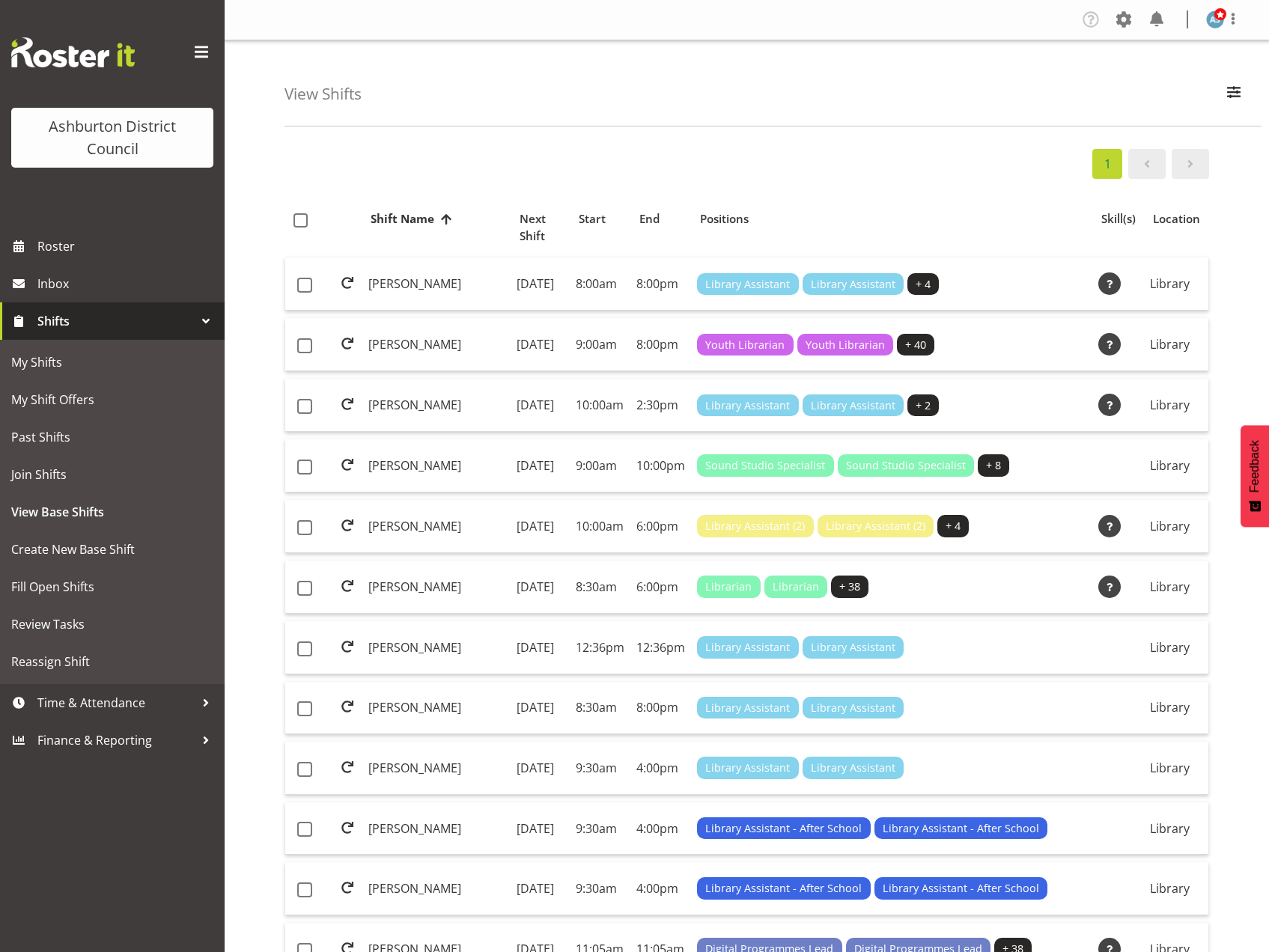
scroll to position [75, 0]
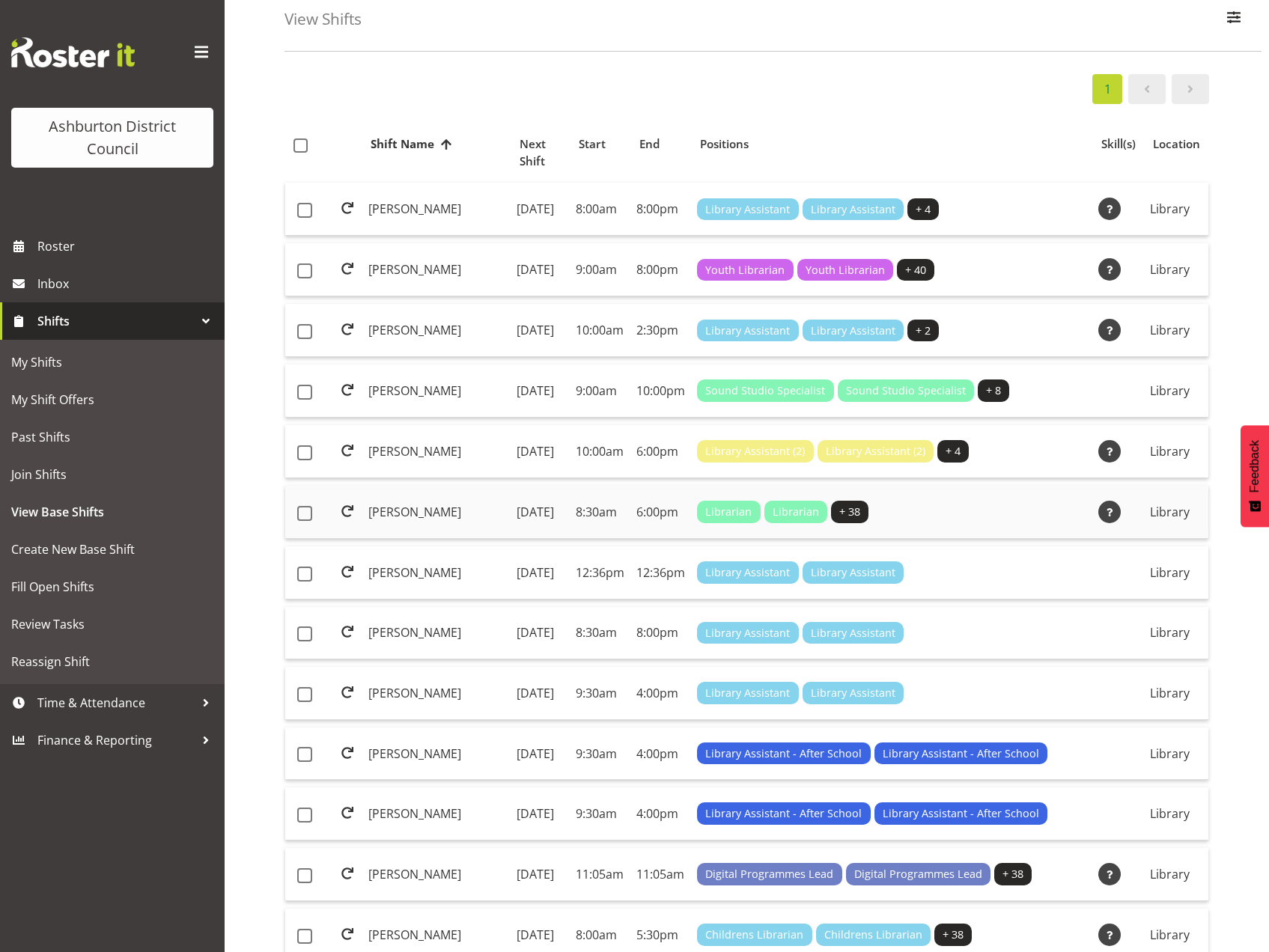
click at [412, 539] on td "[PERSON_NAME]" at bounding box center [436, 512] width 148 height 53
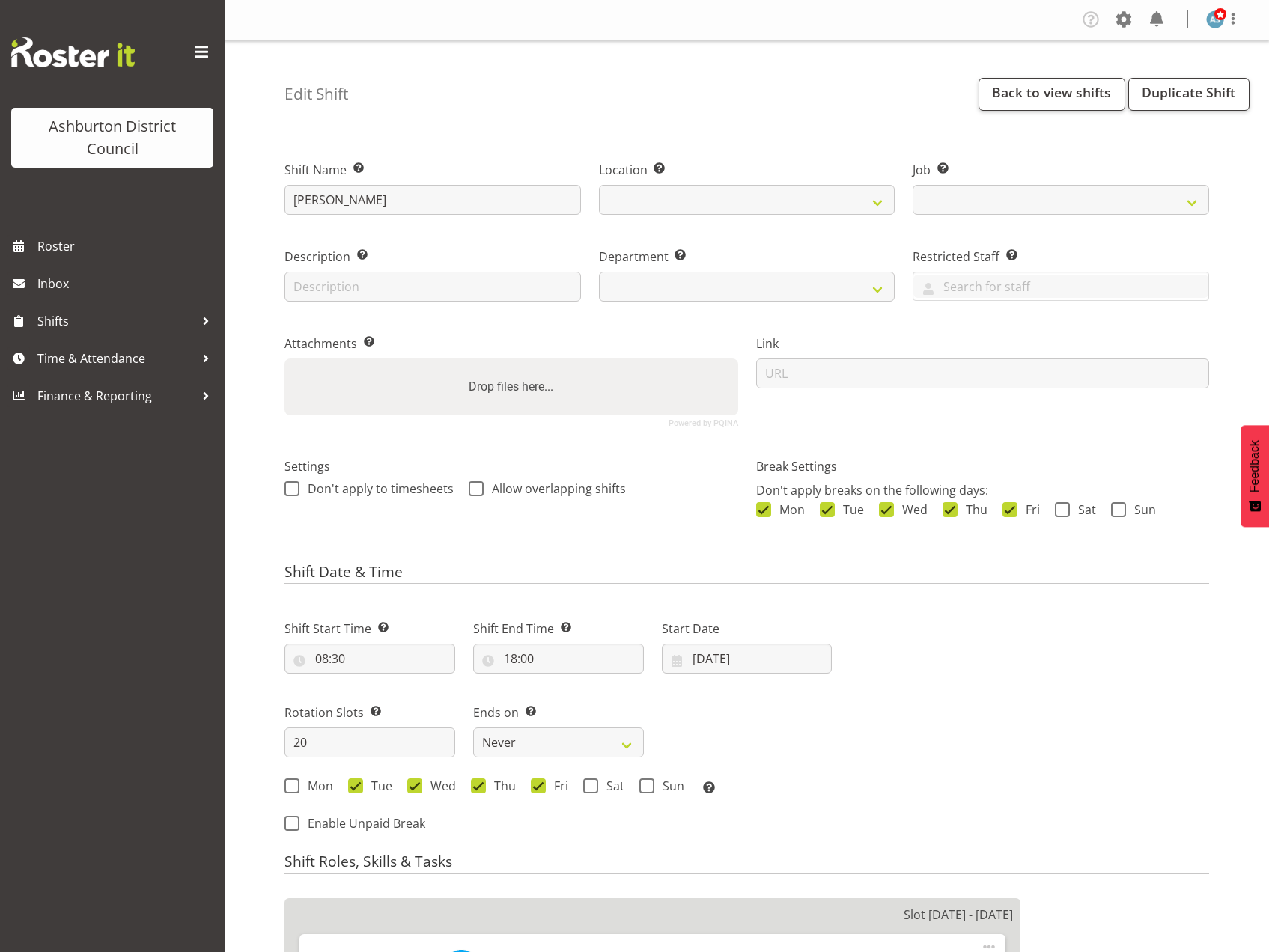
select select
select select "1180"
select select
select select "6995"
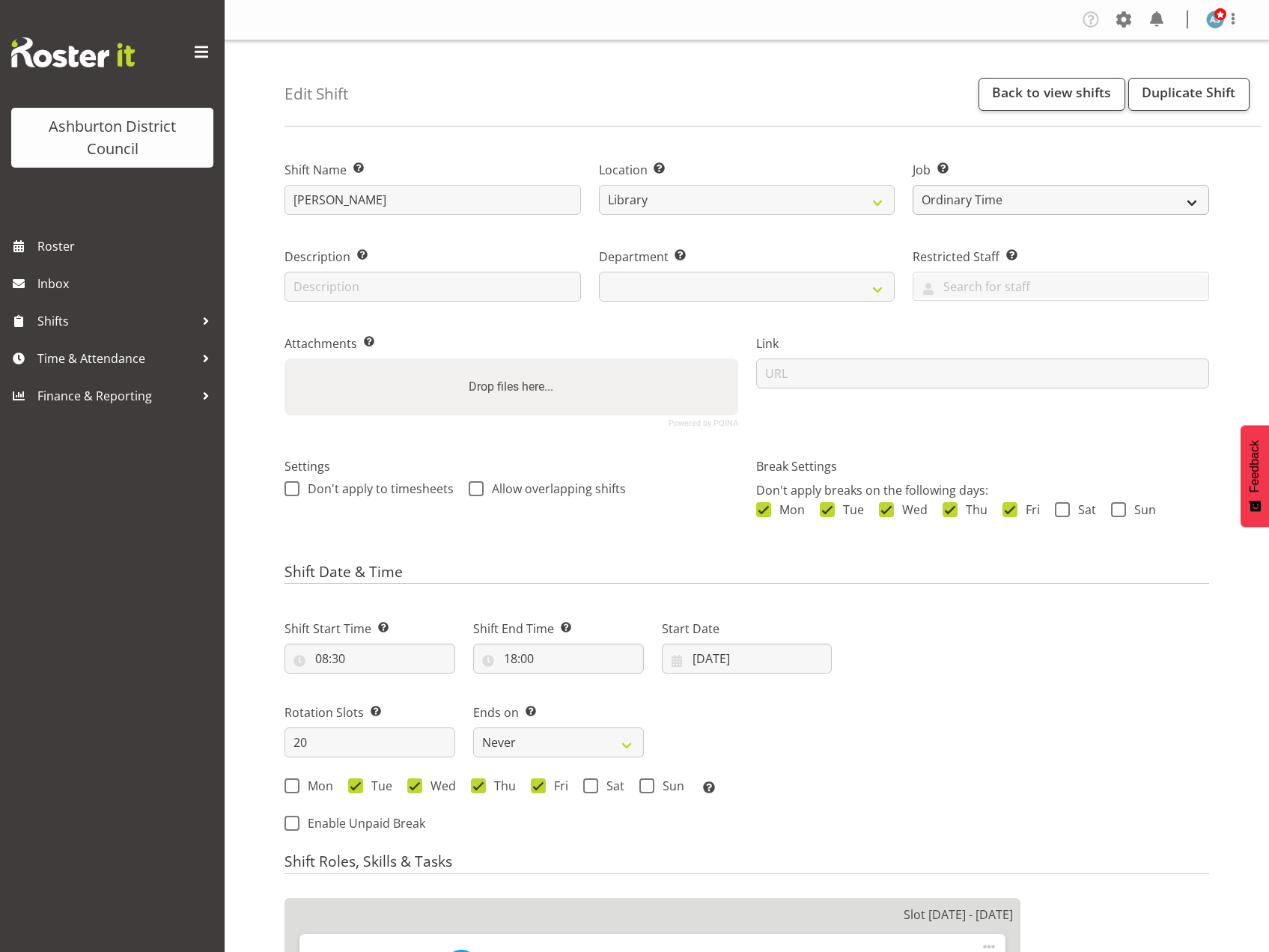
select select "824"
click at [963, 204] on select "Create new job Casual HDA - CSR HDA - EA Lifeguarding LTS- Alt Duties Ordinary …" at bounding box center [1061, 200] width 297 height 30
click at [68, 320] on span "Shifts" at bounding box center [117, 321] width 158 height 23
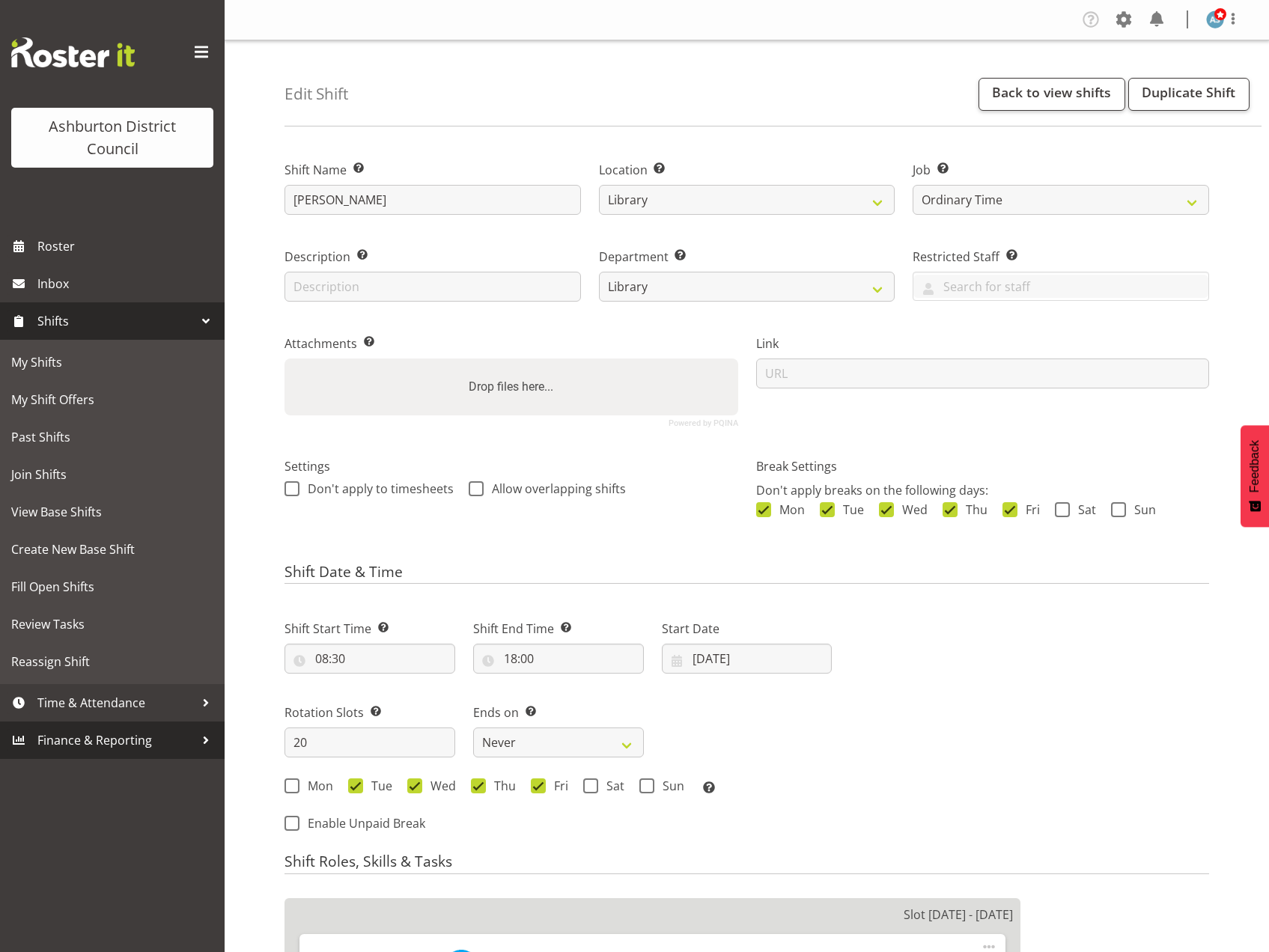
click at [141, 736] on span "Finance & Reporting" at bounding box center [117, 740] width 158 height 23
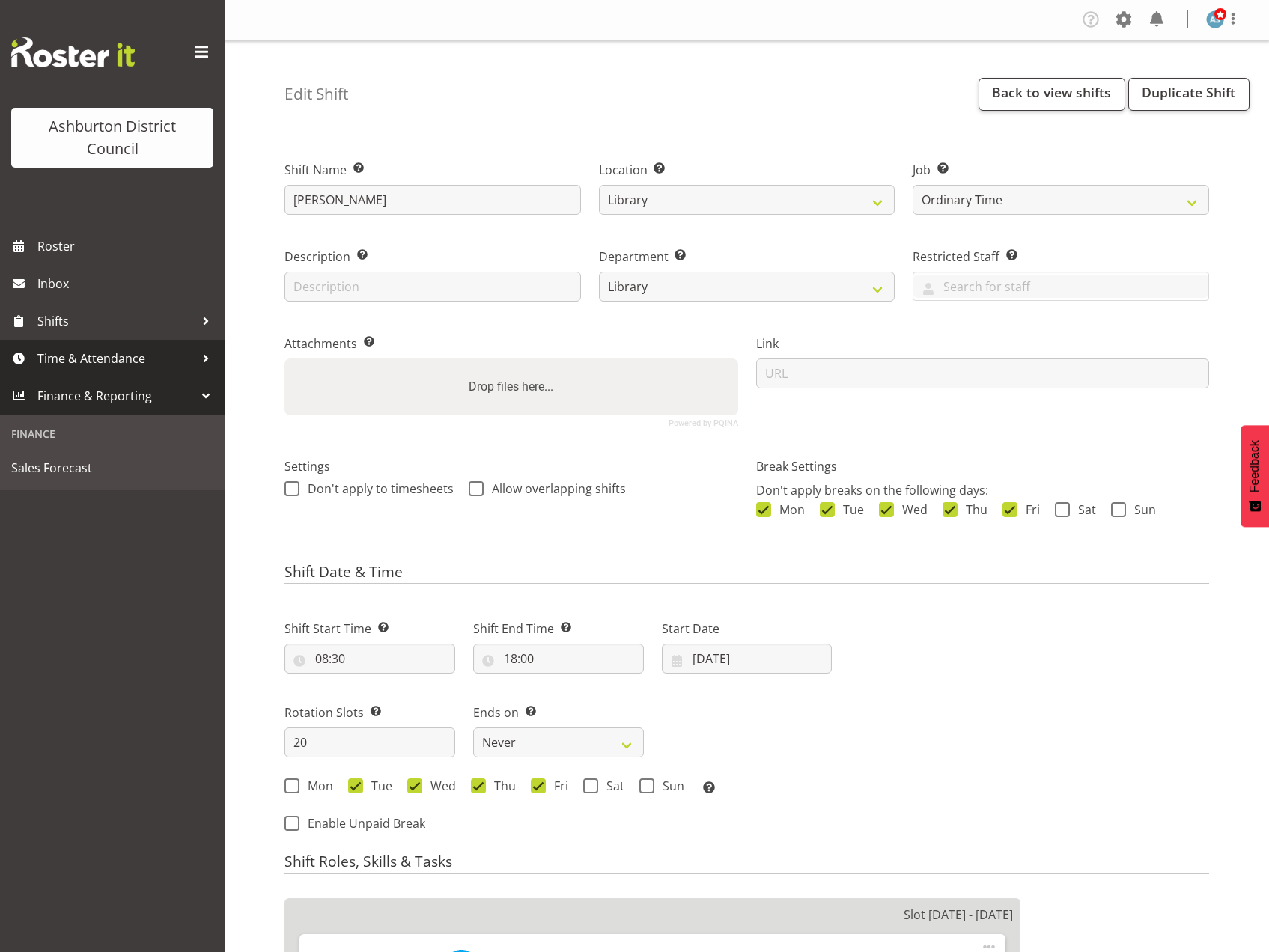
click at [124, 358] on span "Time & Attendance" at bounding box center [117, 358] width 158 height 23
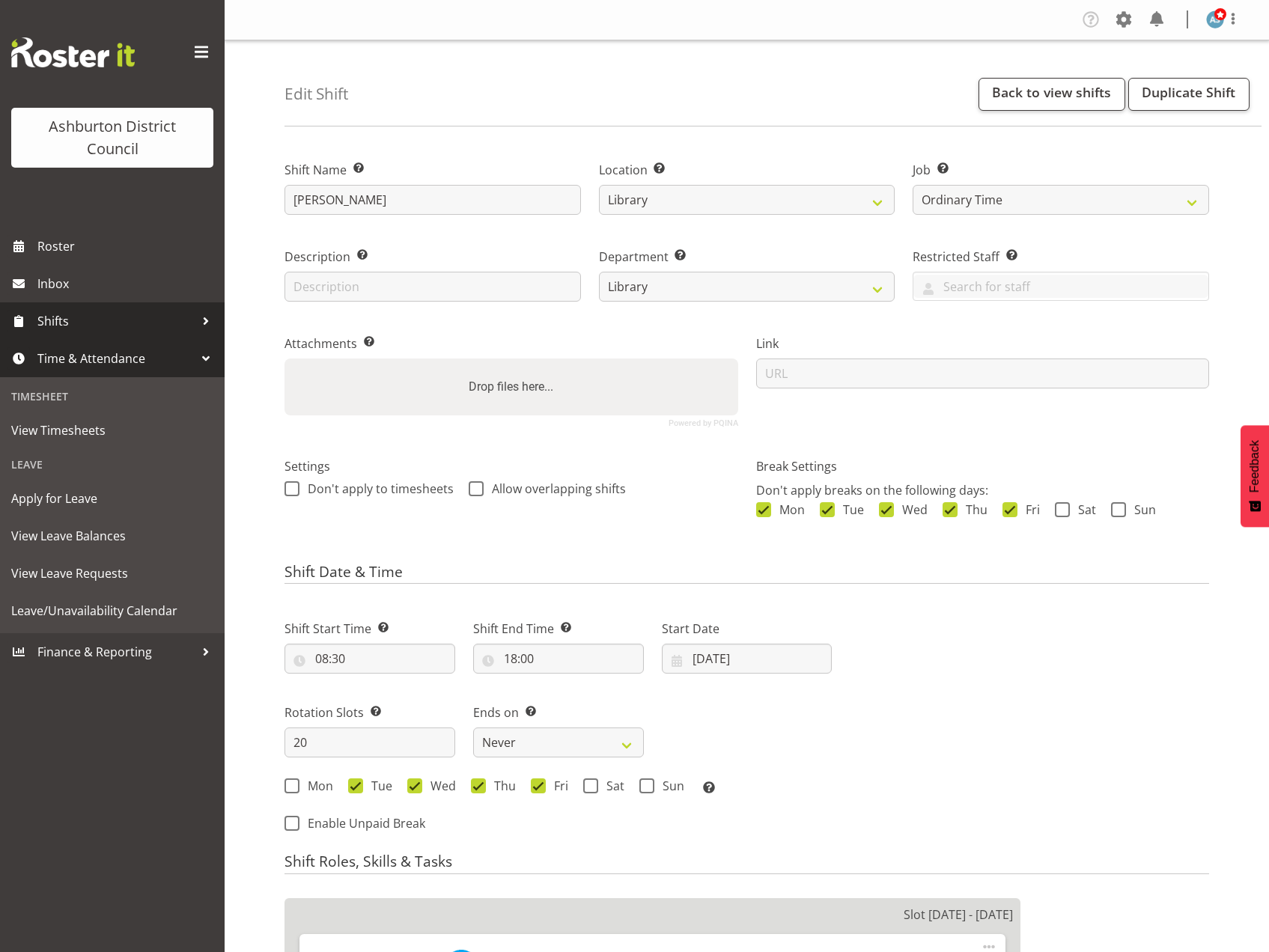
click at [145, 320] on span "Shifts" at bounding box center [117, 321] width 158 height 23
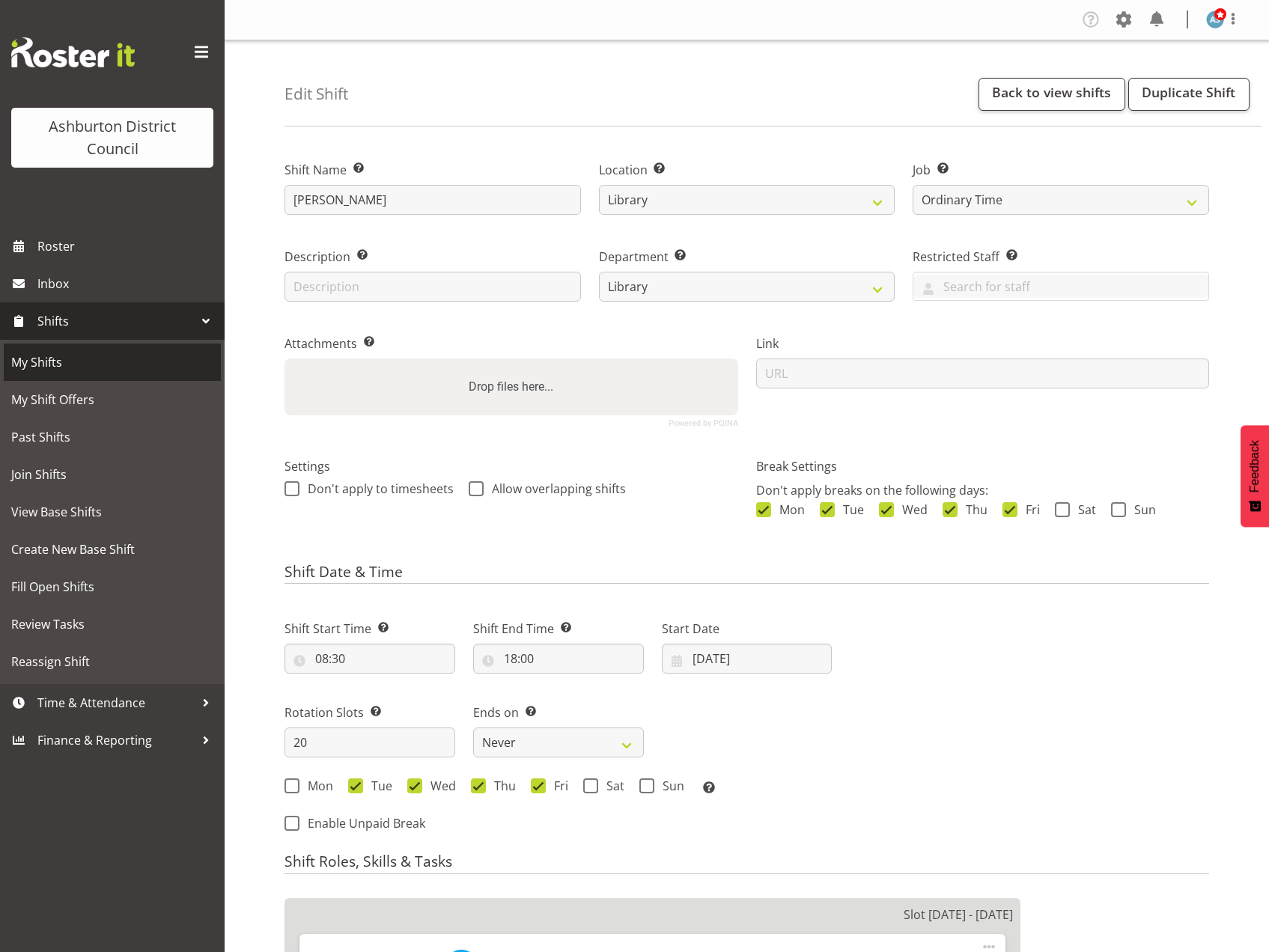
click at [86, 366] on span "My Shifts" at bounding box center [111, 362] width 202 height 23
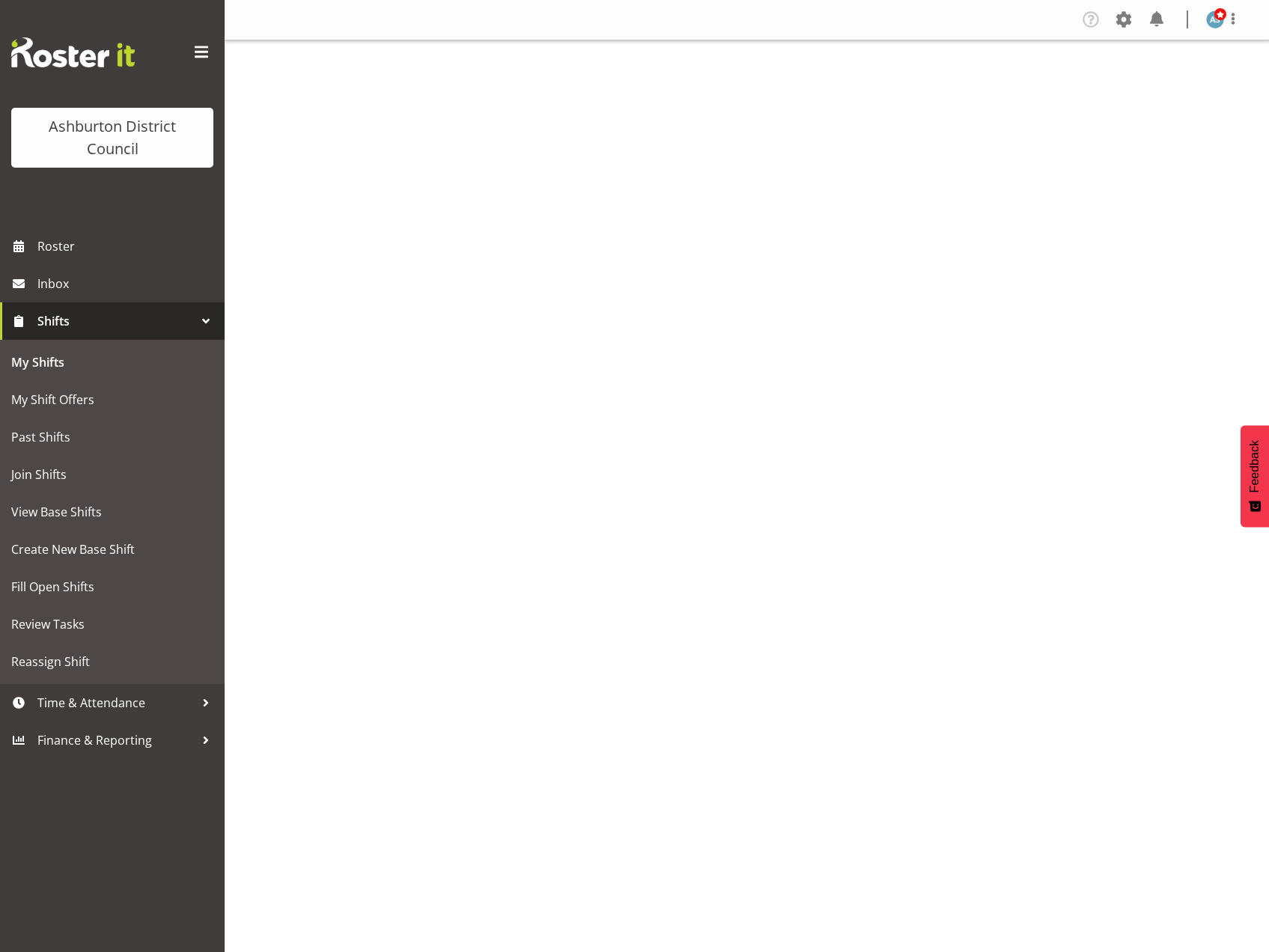
click at [85, 329] on span "Shifts" at bounding box center [117, 321] width 158 height 23
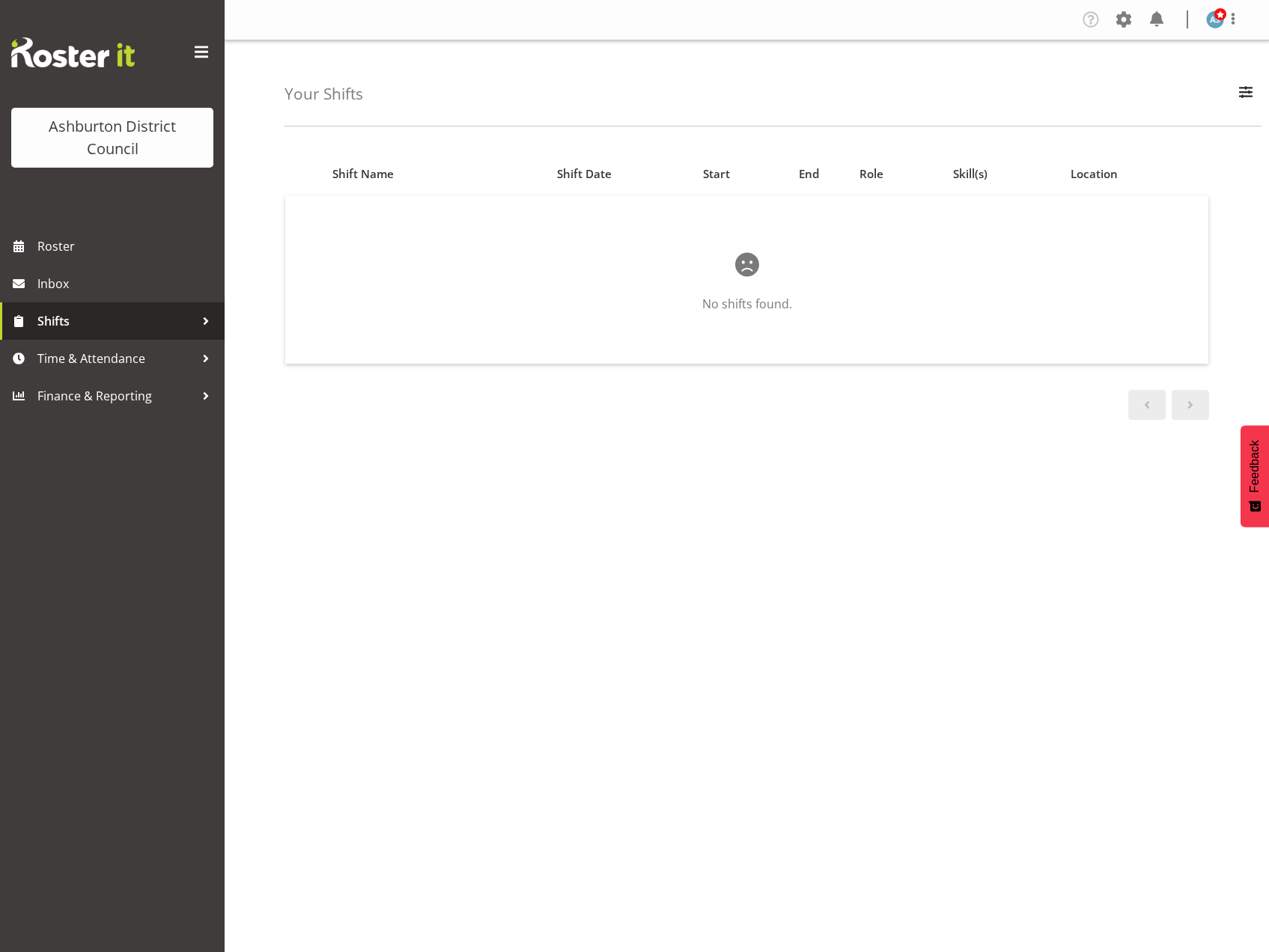
click at [69, 328] on span "Shifts" at bounding box center [117, 321] width 158 height 23
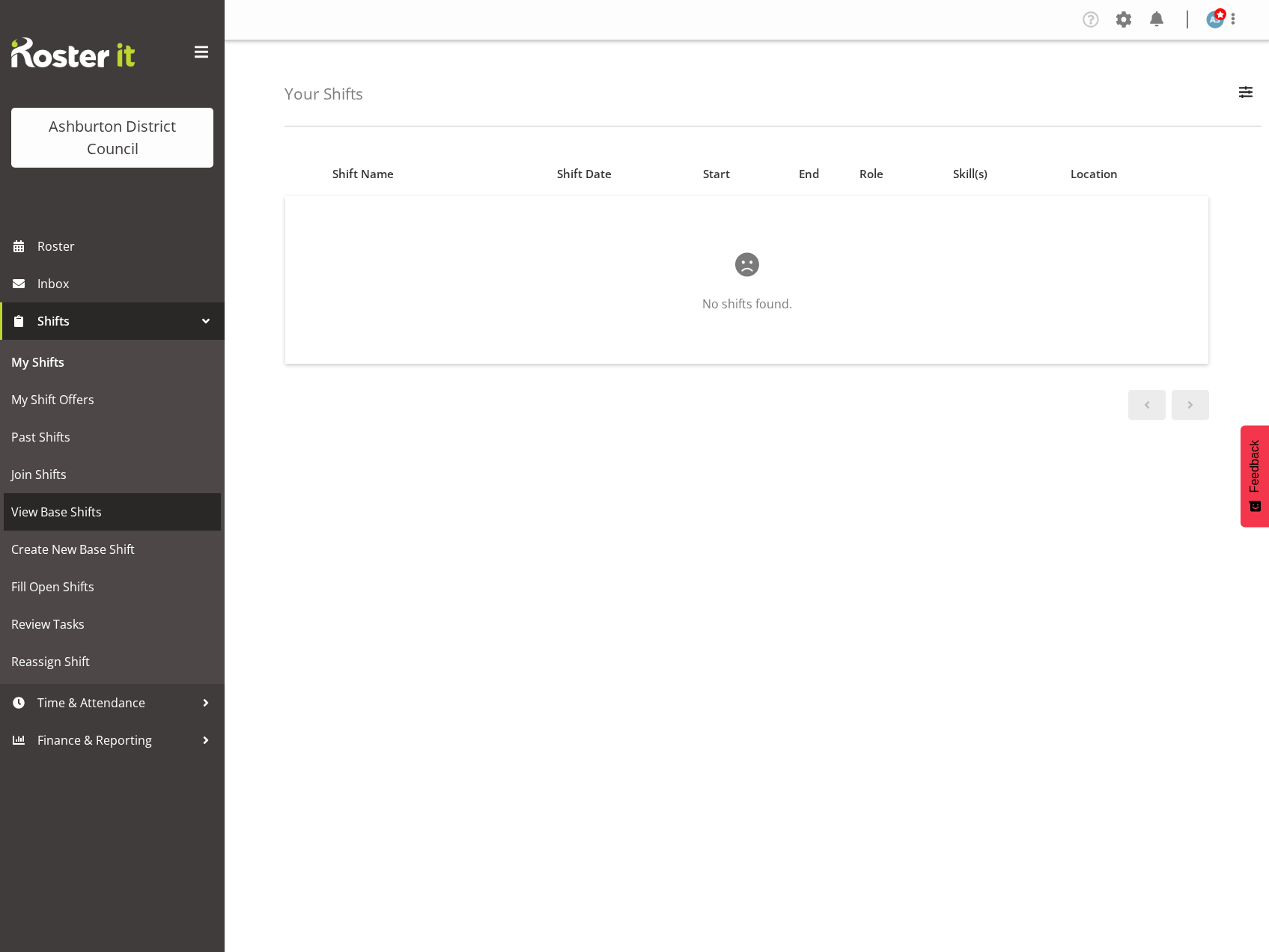
click at [62, 515] on span "View Base Shifts" at bounding box center [111, 511] width 202 height 23
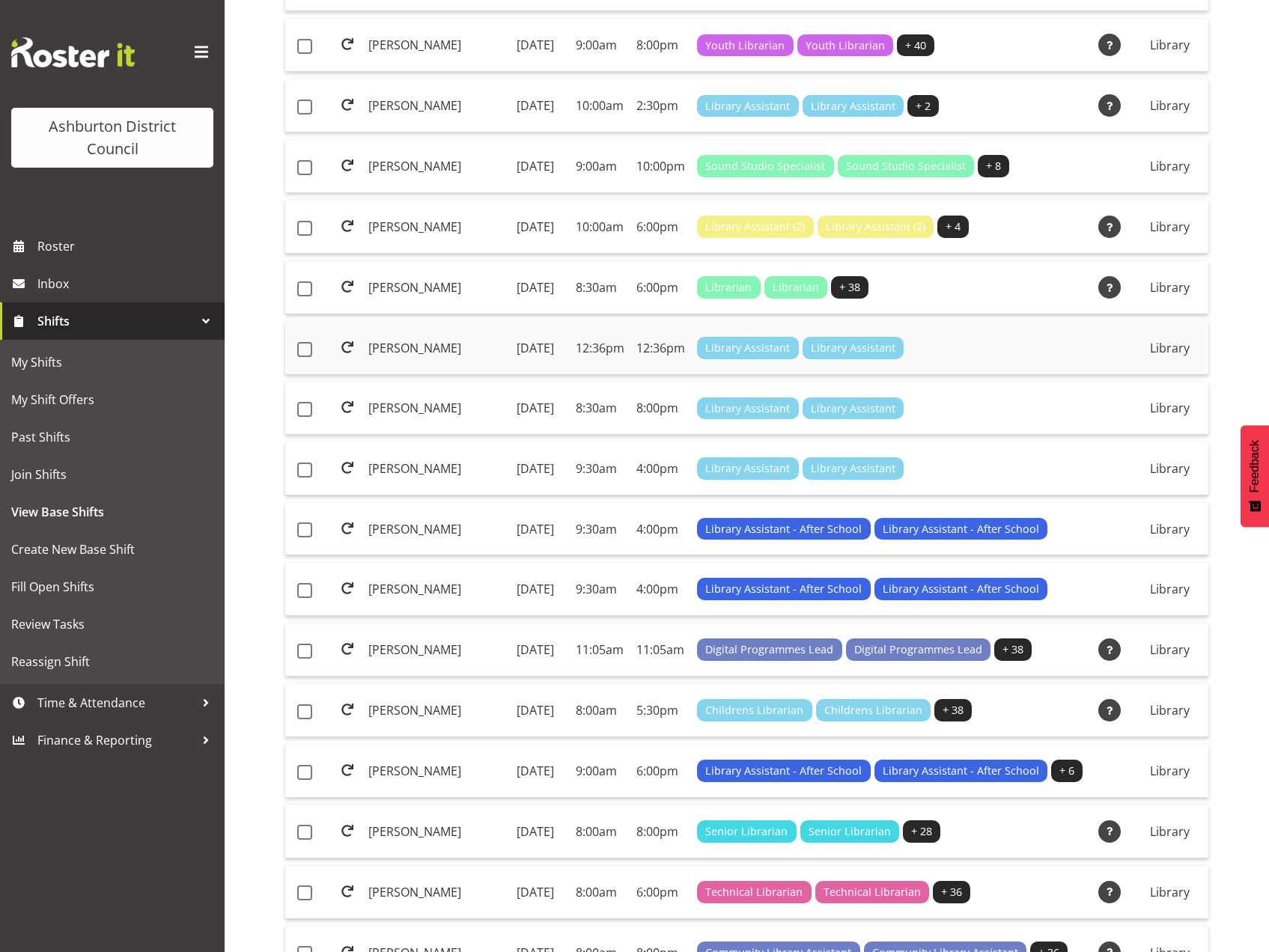
scroll to position [375, 0]
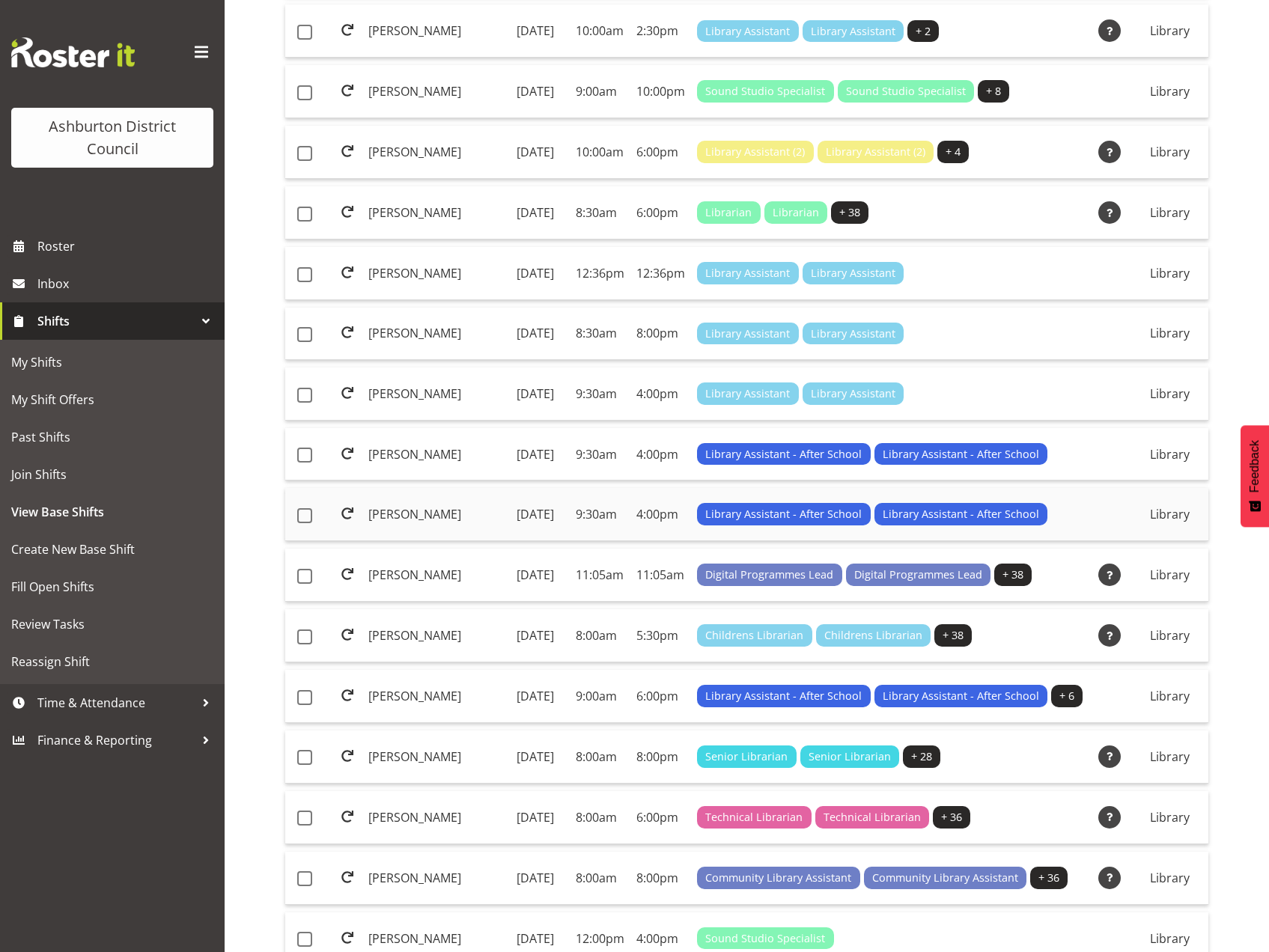
click at [412, 541] on td "Isabel Wang" at bounding box center [436, 514] width 148 height 53
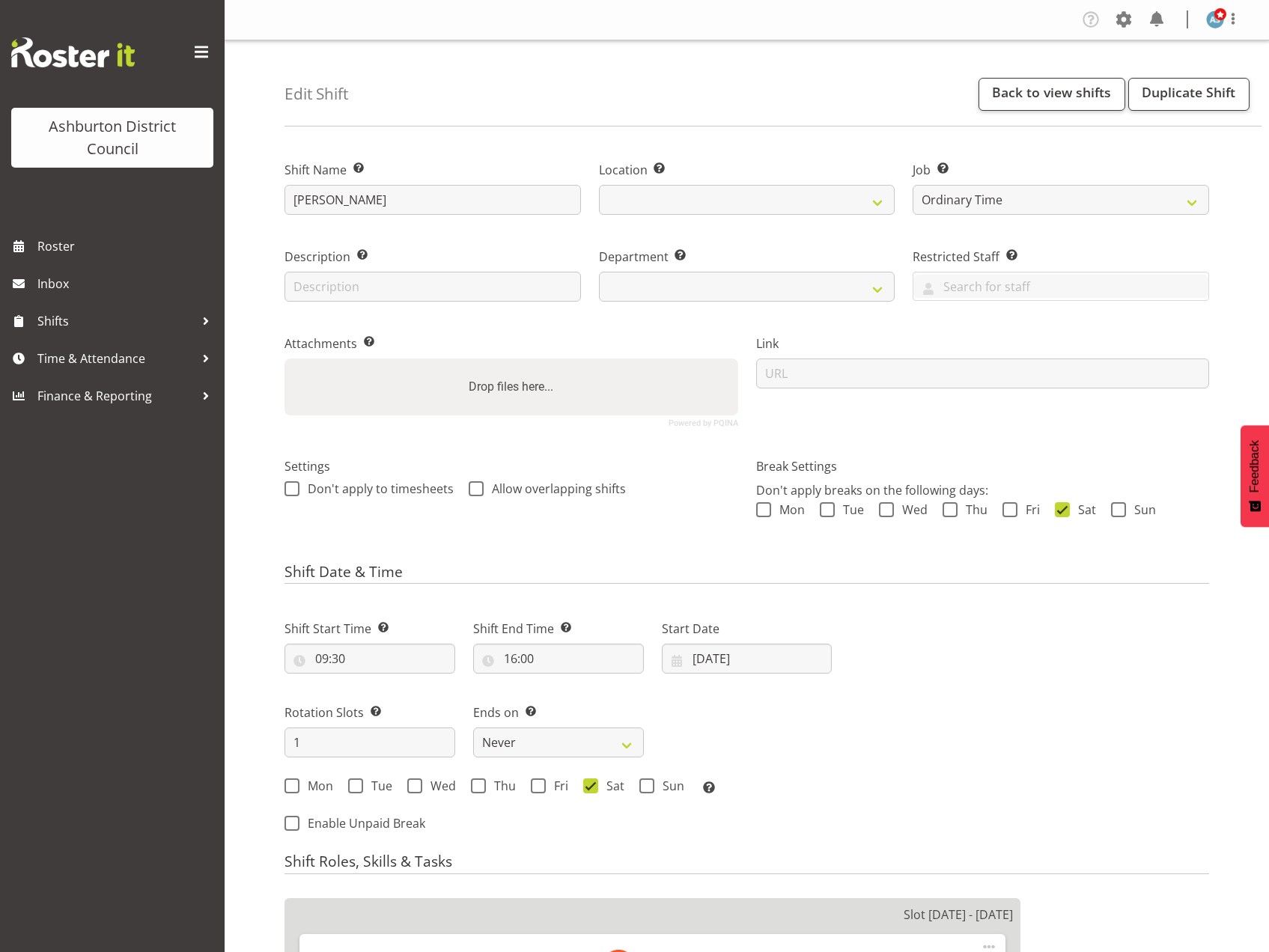
select select "6995"
select select
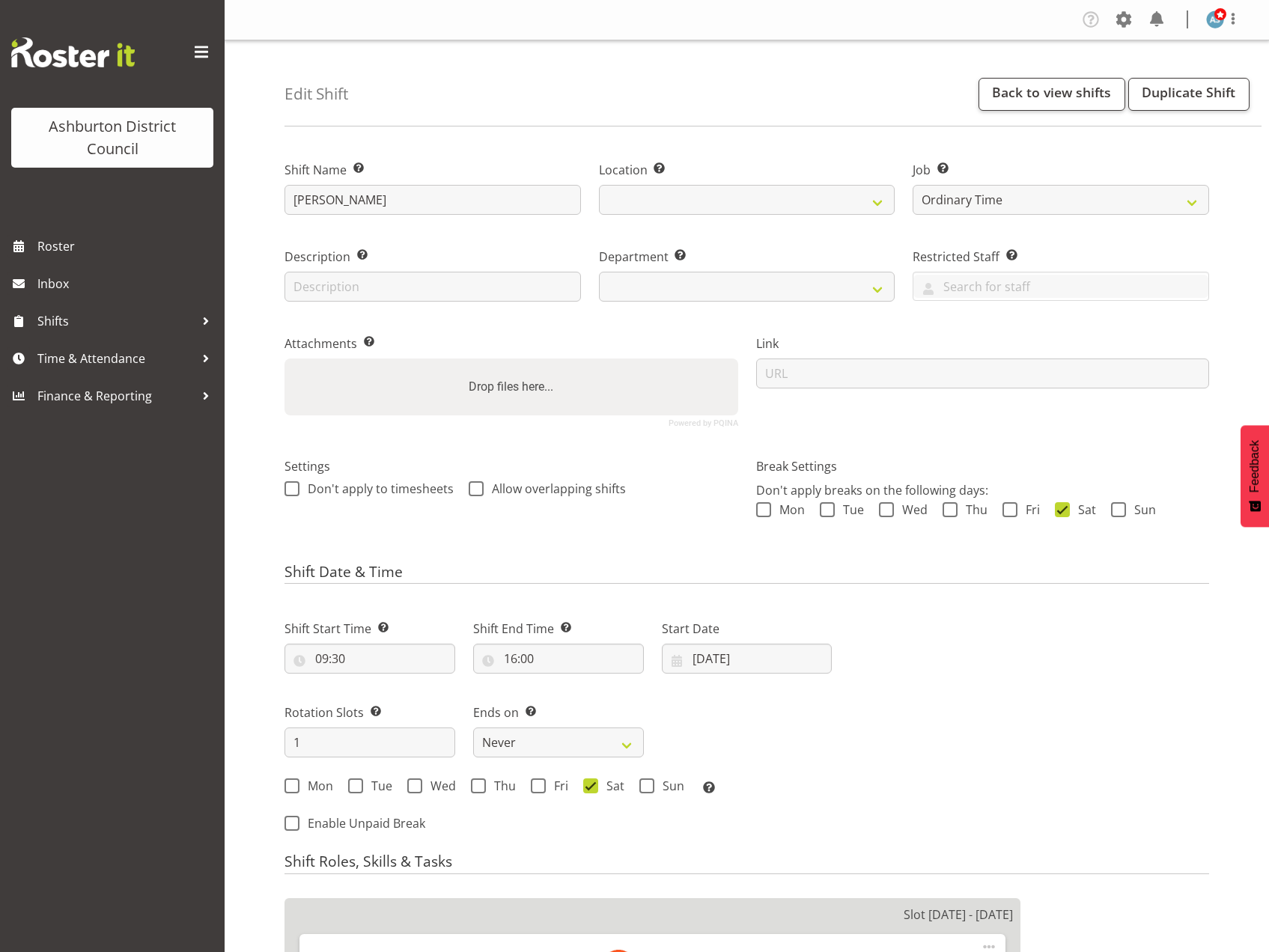
select select
select select "824"
select select "1180"
click at [1022, 204] on select "Create new job Casual HDA - CSR HDA - EA Lifeguarding LTS- Alt Duties Ordinary …" at bounding box center [1061, 200] width 297 height 30
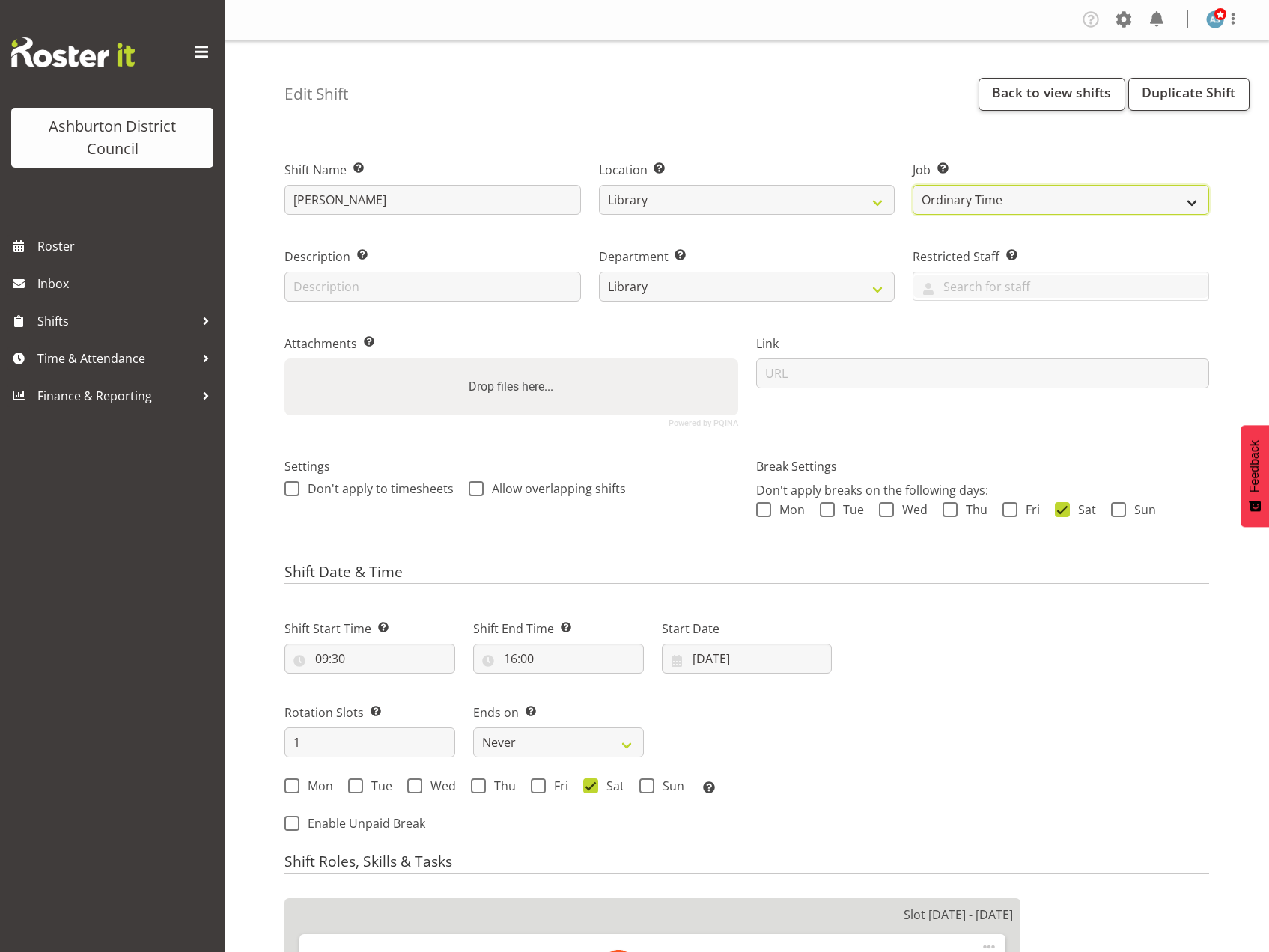
click at [1022, 204] on select "Create new job Casual HDA - CSR HDA - EA Lifeguarding LTS- Alt Duties Ordinary …" at bounding box center [1061, 200] width 297 height 30
click at [1020, 215] on div "Job Set the job or project the shift relates to, if applicable. Create new job …" at bounding box center [1060, 184] width 314 height 87
